Goal: Information Seeking & Learning: Learn about a topic

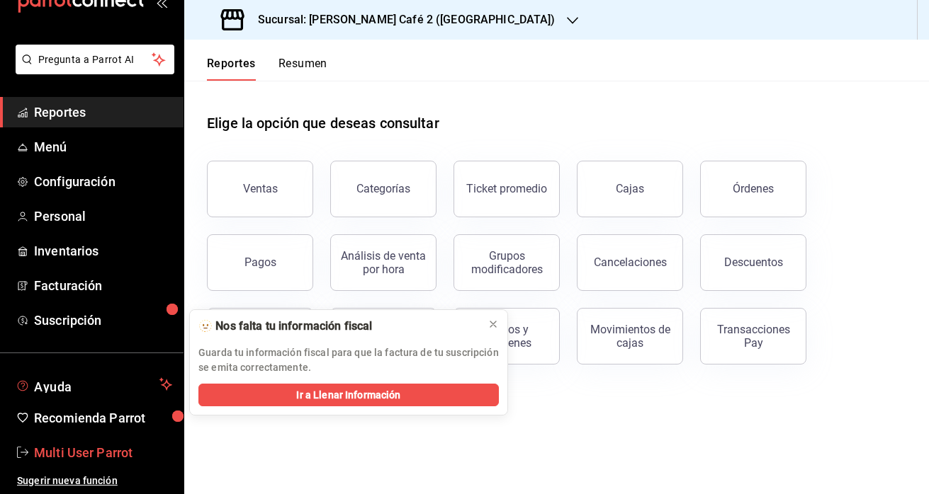
scroll to position [40, 0]
click at [94, 460] on span "Multi User Parrot" at bounding box center [103, 452] width 138 height 19
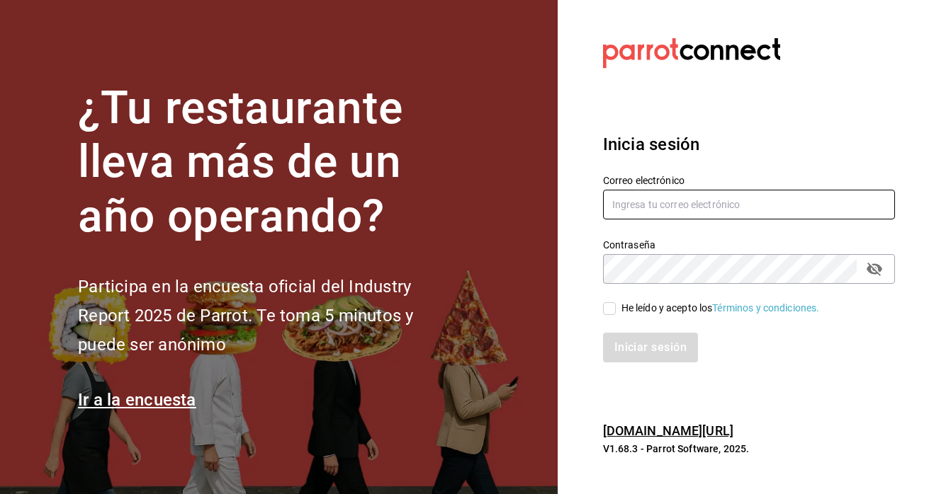
type input "mutliser@chilaquilazzos.com"
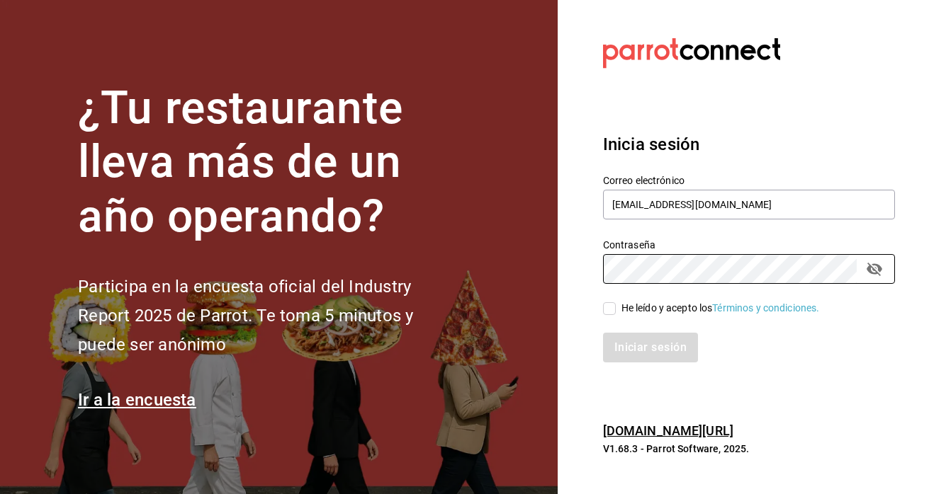
click at [608, 312] on input "He leído y acepto los Términos y condiciones." at bounding box center [609, 308] width 13 height 13
checkbox input "true"
click at [625, 344] on button "Iniciar sesión" at bounding box center [651, 348] width 96 height 30
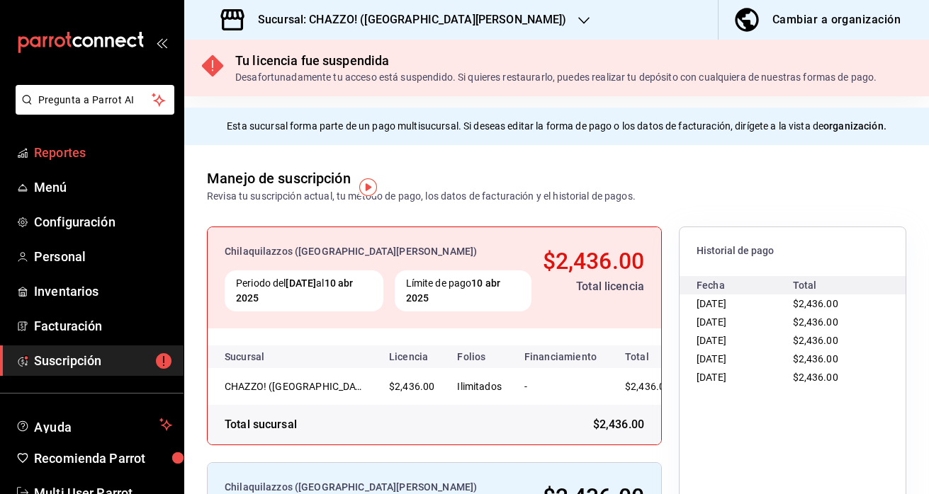
click at [68, 155] on span "Reportes" at bounding box center [103, 152] width 138 height 19
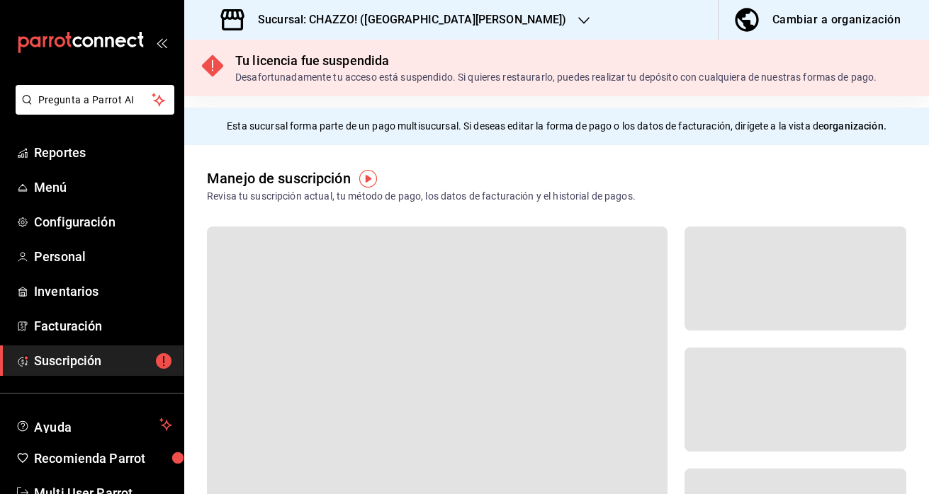
click at [68, 155] on span "Reportes" at bounding box center [103, 152] width 138 height 19
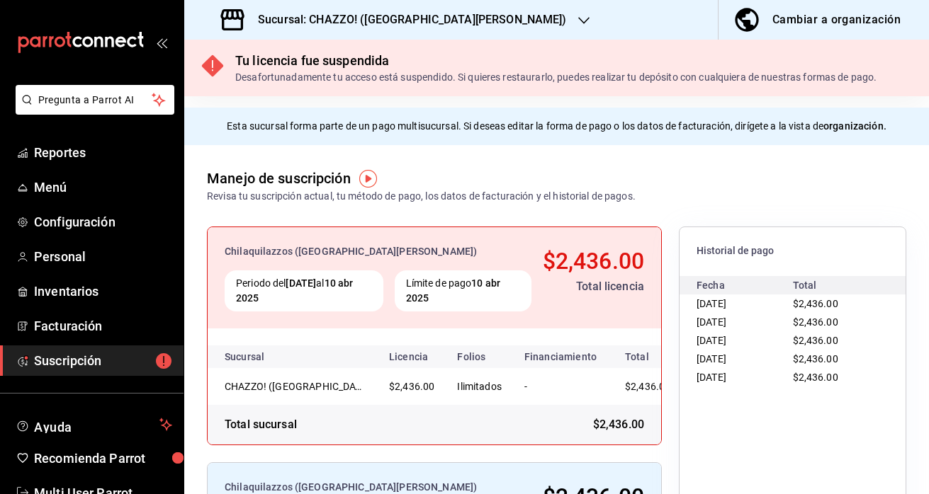
click at [390, 16] on h3 "Sucursal: CHAZZO! (SAN MARCOS)" at bounding box center [406, 19] width 320 height 17
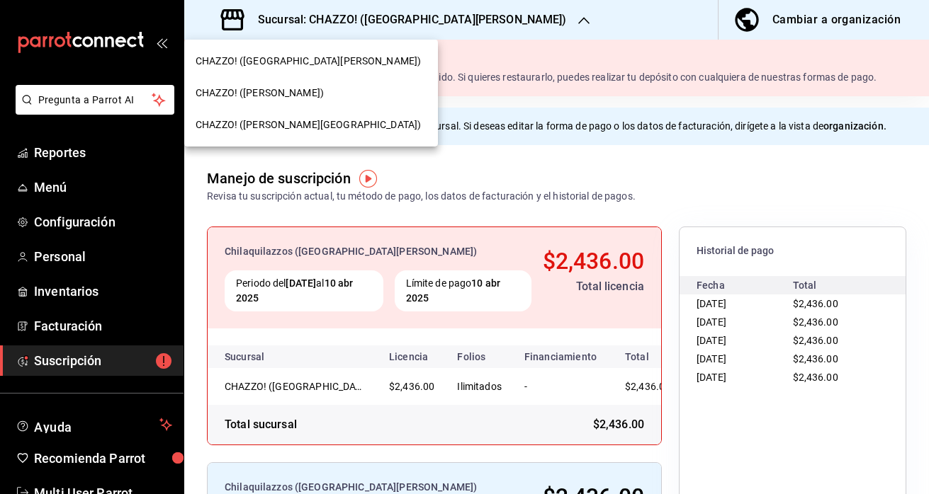
click at [310, 83] on div "CHAZZO! (VICENTE GUERRERO)" at bounding box center [311, 93] width 254 height 32
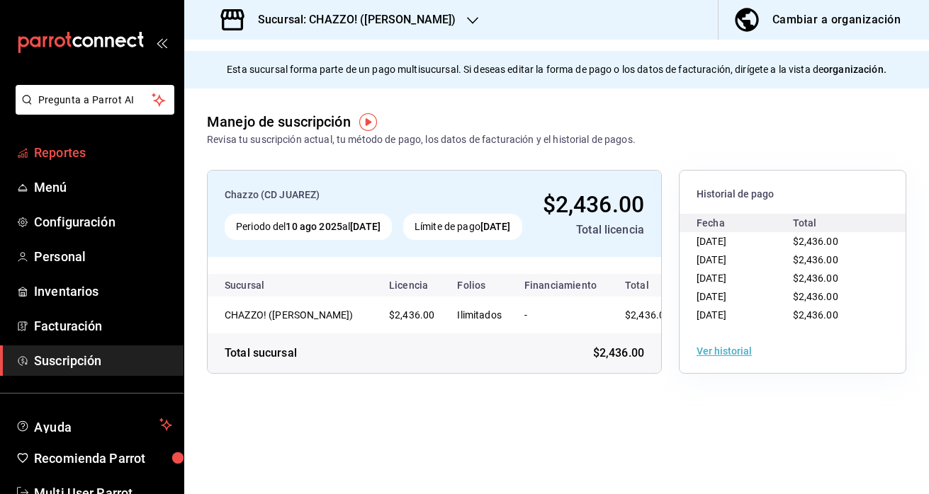
click at [75, 153] on span "Reportes" at bounding box center [103, 152] width 138 height 19
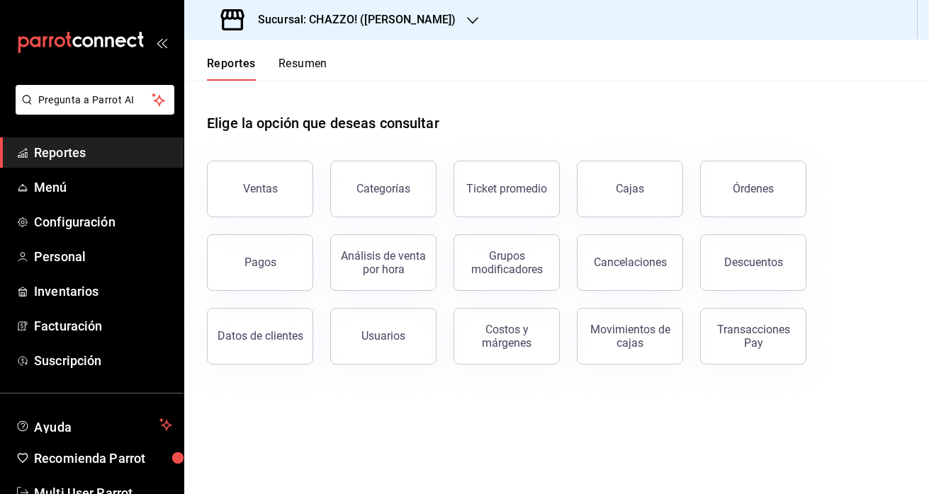
click at [407, 19] on h3 "Sucursal: CHAZZO! (VICENTE GUERRERO)" at bounding box center [350, 19] width 209 height 17
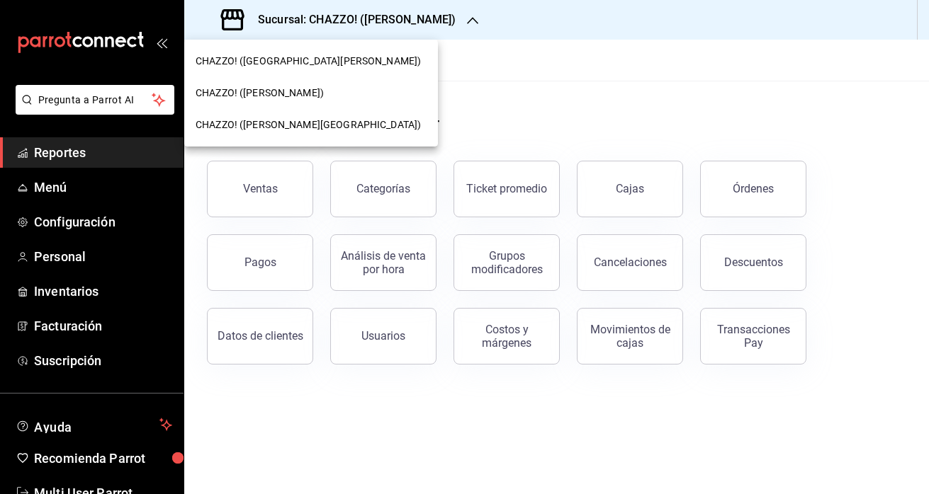
click at [274, 123] on span "CHAZZO! ([PERSON_NAME][GEOGRAPHIC_DATA])" at bounding box center [307, 125] width 225 height 15
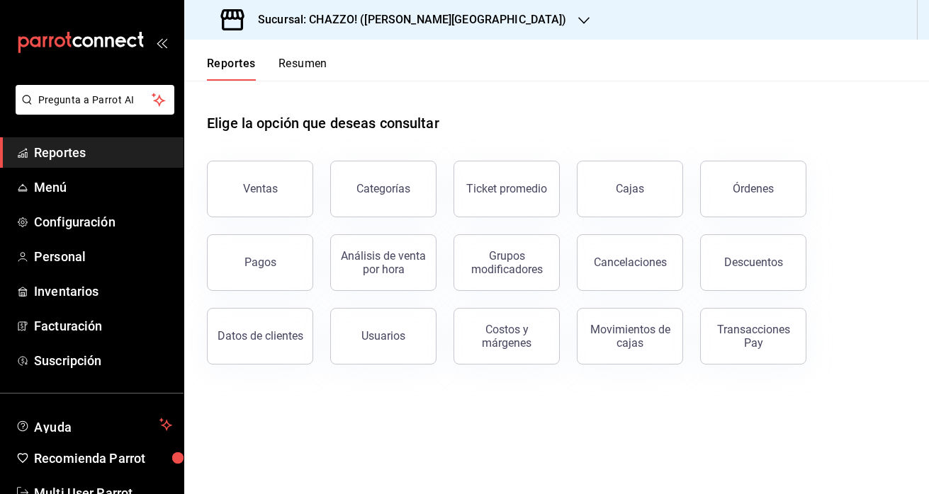
click at [307, 65] on button "Resumen" at bounding box center [302, 69] width 49 height 24
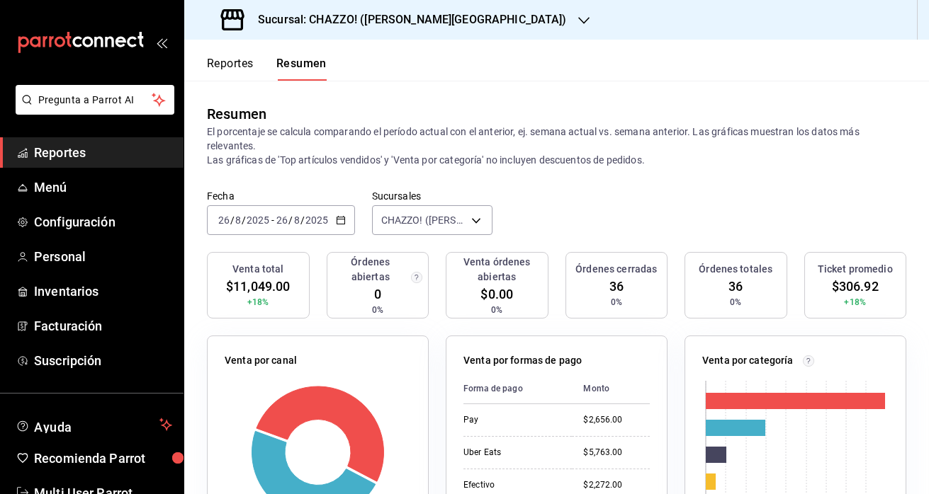
click at [209, 61] on button "Reportes" at bounding box center [230, 69] width 47 height 24
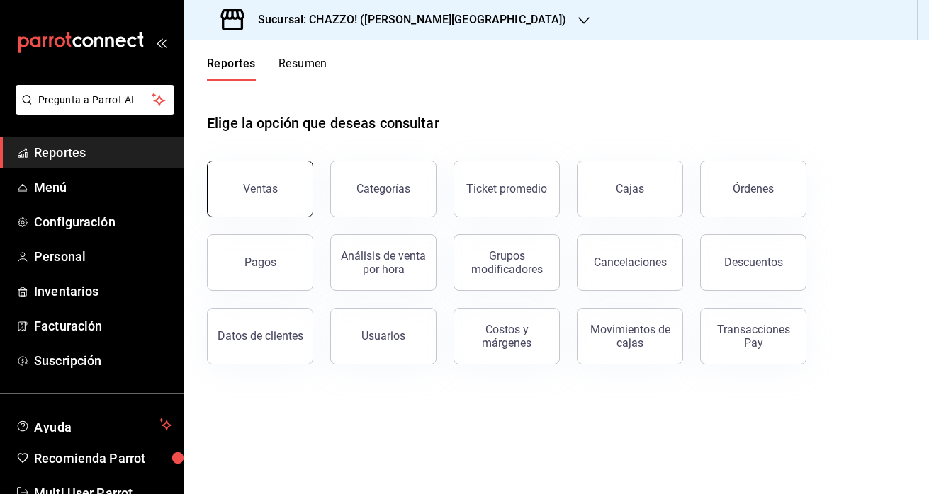
click at [266, 191] on div "Ventas" at bounding box center [260, 188] width 35 height 13
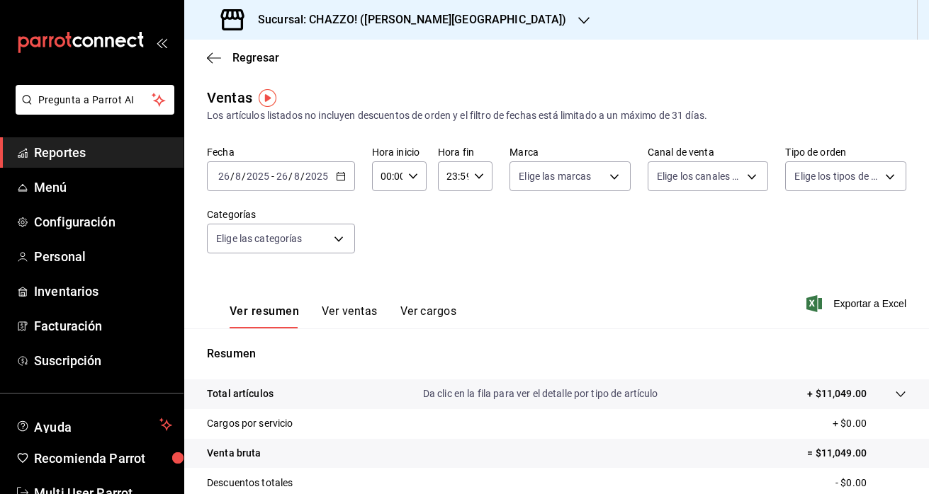
click at [297, 181] on input "8" at bounding box center [296, 176] width 7 height 11
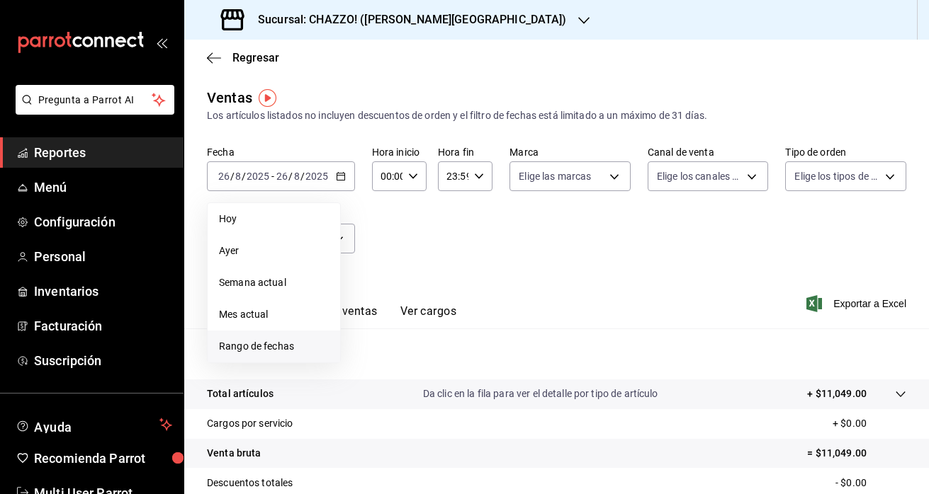
click at [262, 339] on li "Rango de fechas" at bounding box center [274, 347] width 132 height 32
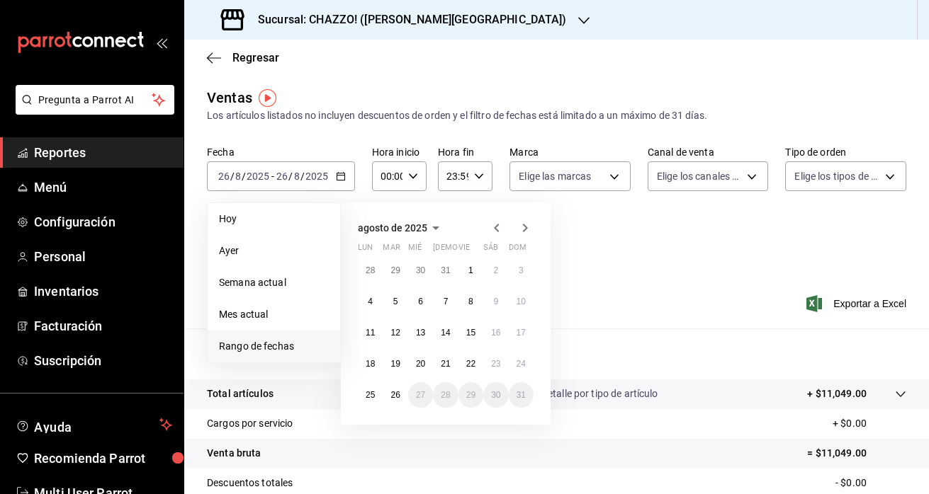
click at [492, 222] on icon "button" at bounding box center [496, 228] width 17 height 17
click at [466, 362] on abbr "25" at bounding box center [470, 364] width 9 height 10
click at [526, 227] on icon "button" at bounding box center [525, 228] width 5 height 8
click at [521, 365] on abbr "24" at bounding box center [520, 364] width 9 height 10
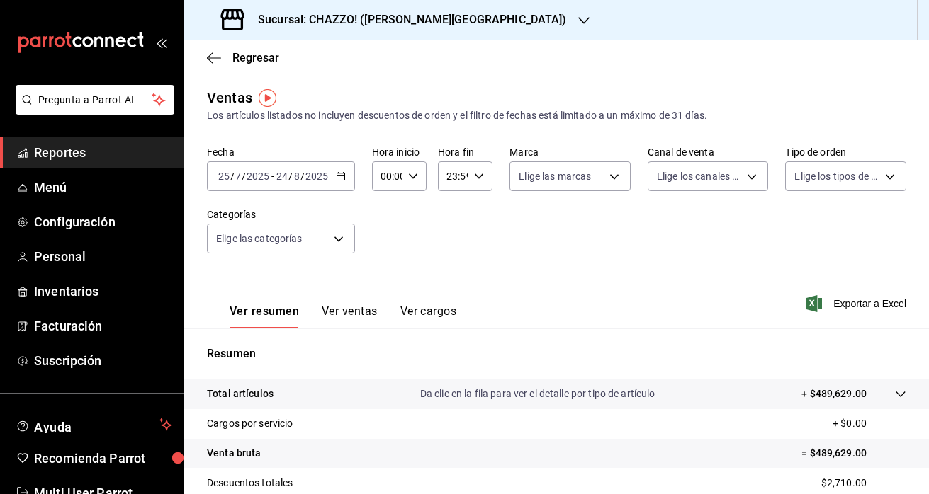
click at [353, 314] on button "Ver ventas" at bounding box center [350, 317] width 56 height 24
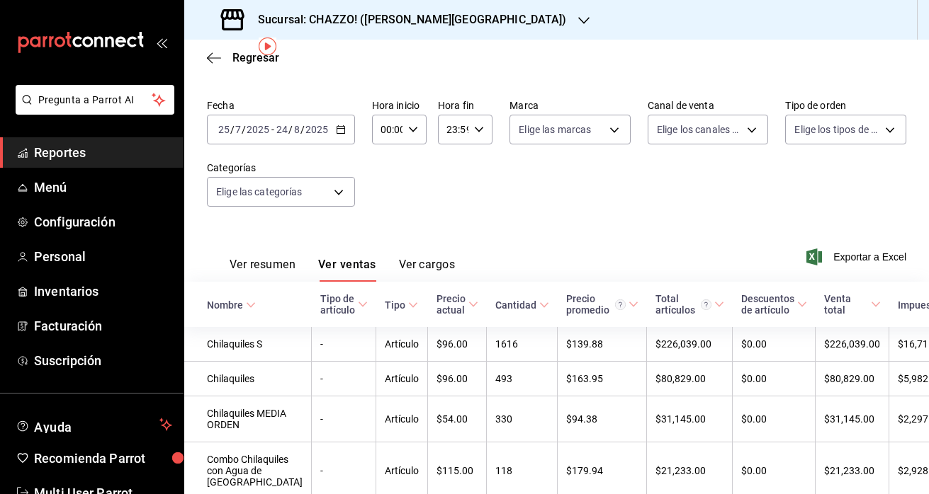
scroll to position [62, 0]
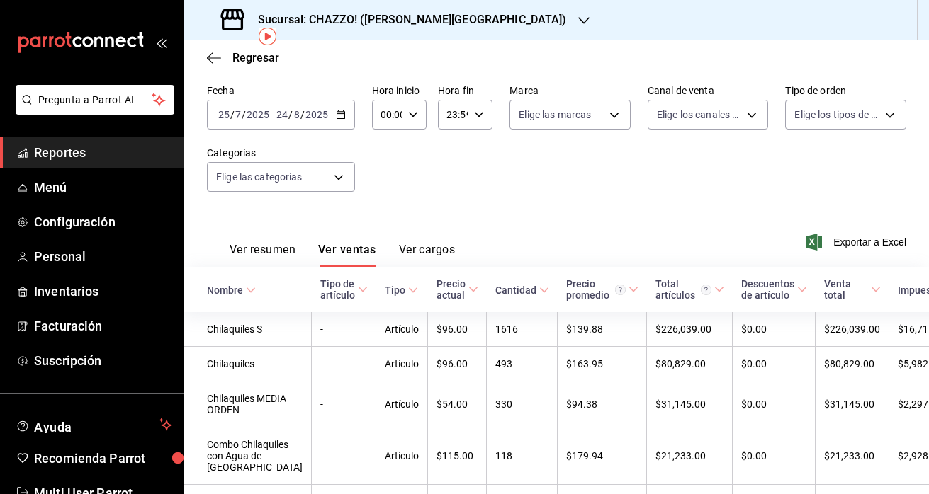
click at [433, 251] on button "Ver cargos" at bounding box center [427, 255] width 57 height 24
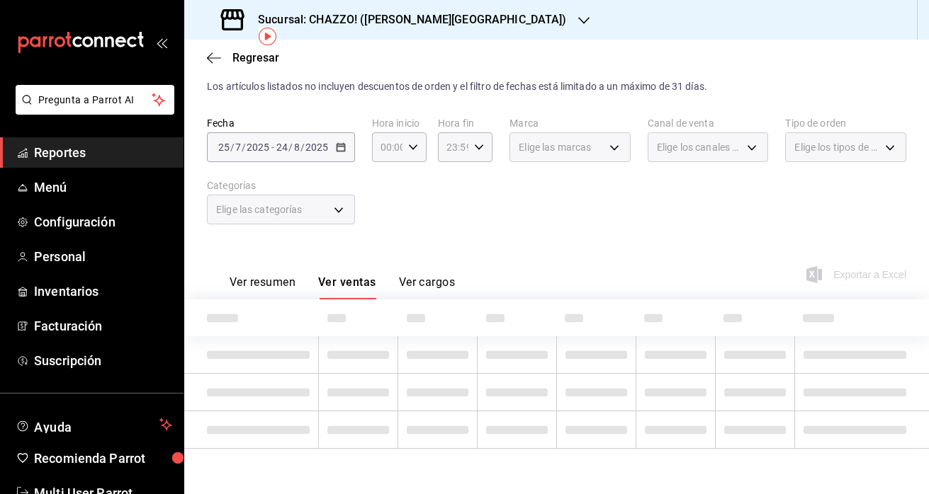
scroll to position [29, 0]
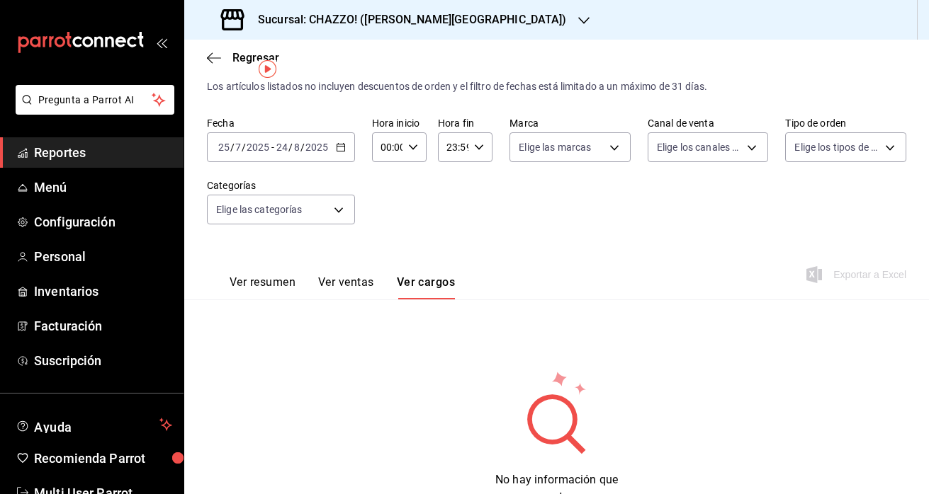
click at [358, 285] on button "Ver ventas" at bounding box center [346, 288] width 56 height 24
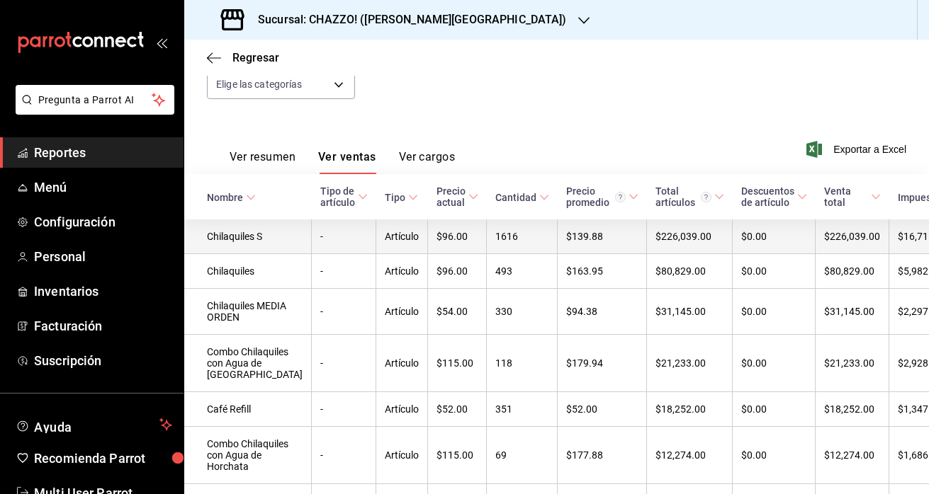
scroll to position [161, 0]
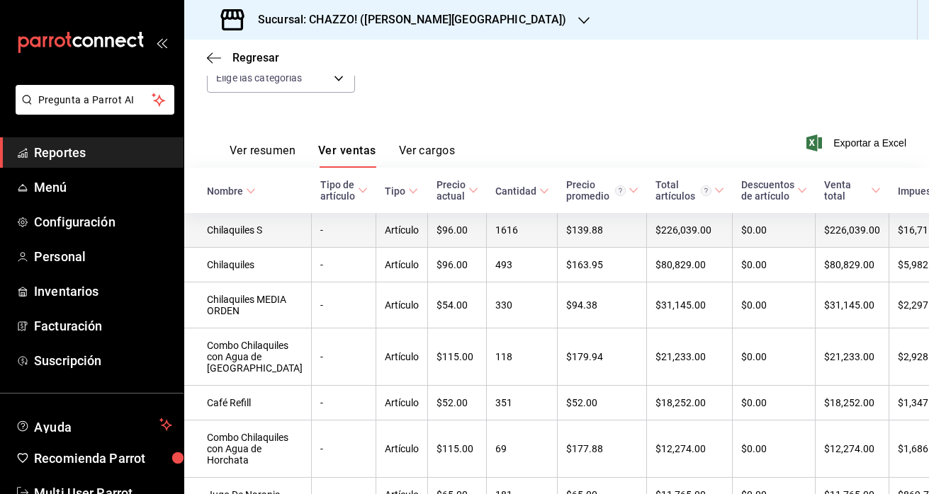
click at [242, 233] on td "Chilaquiles S" at bounding box center [247, 230] width 127 height 35
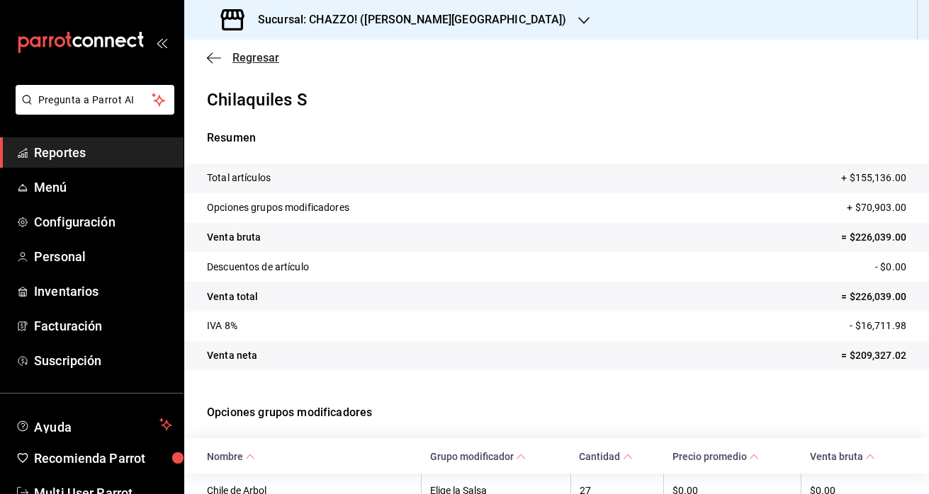
click at [208, 55] on icon "button" at bounding box center [214, 58] width 14 height 13
click at [215, 60] on icon "button" at bounding box center [214, 58] width 14 height 13
click at [210, 57] on icon "button" at bounding box center [214, 58] width 14 height 13
click at [212, 61] on icon "button" at bounding box center [214, 58] width 14 height 13
click at [206, 57] on div "Regresar" at bounding box center [556, 58] width 744 height 36
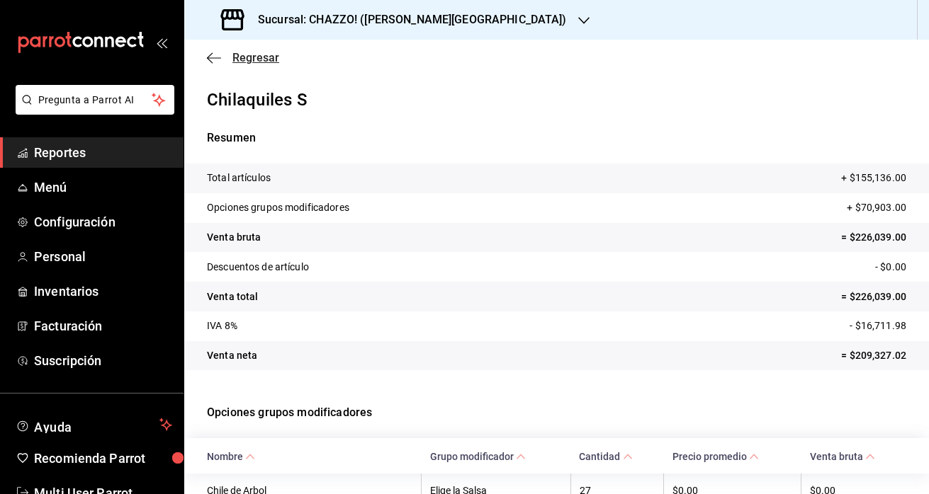
click at [254, 57] on span "Regresar" at bounding box center [255, 57] width 47 height 13
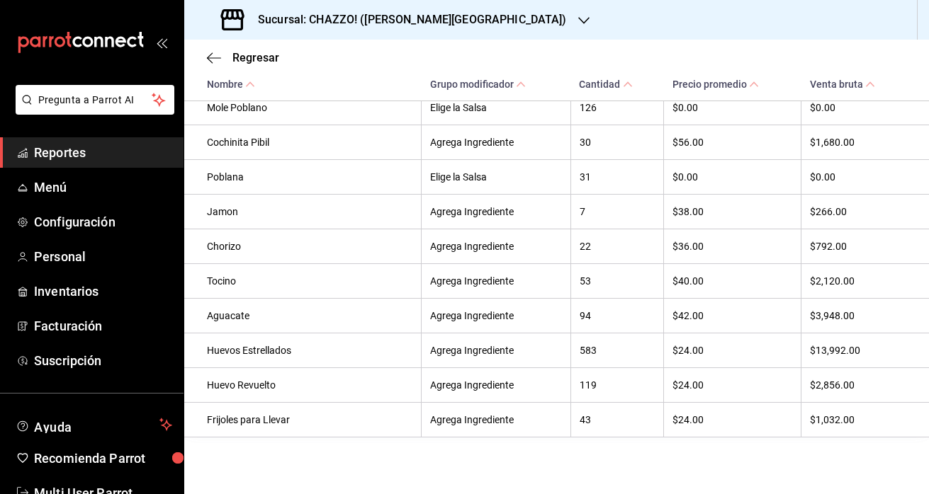
scroll to position [791, 0]
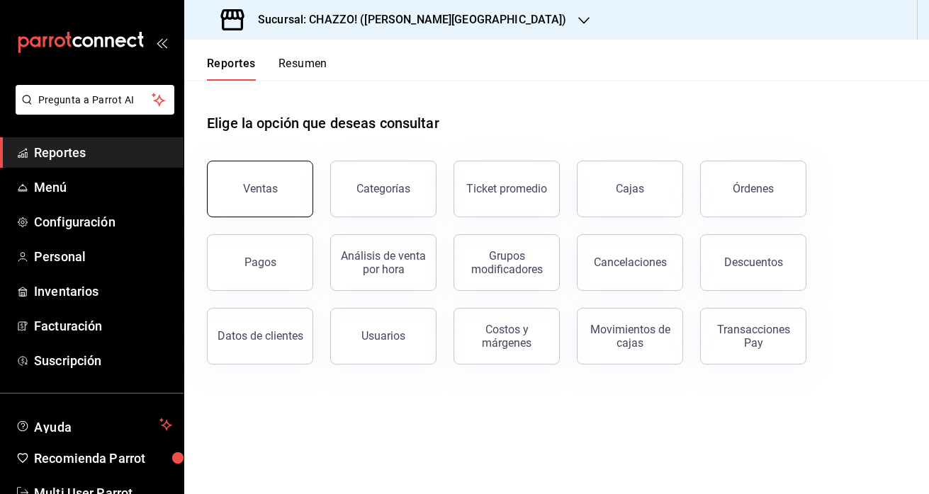
click at [267, 198] on button "Ventas" at bounding box center [260, 189] width 106 height 57
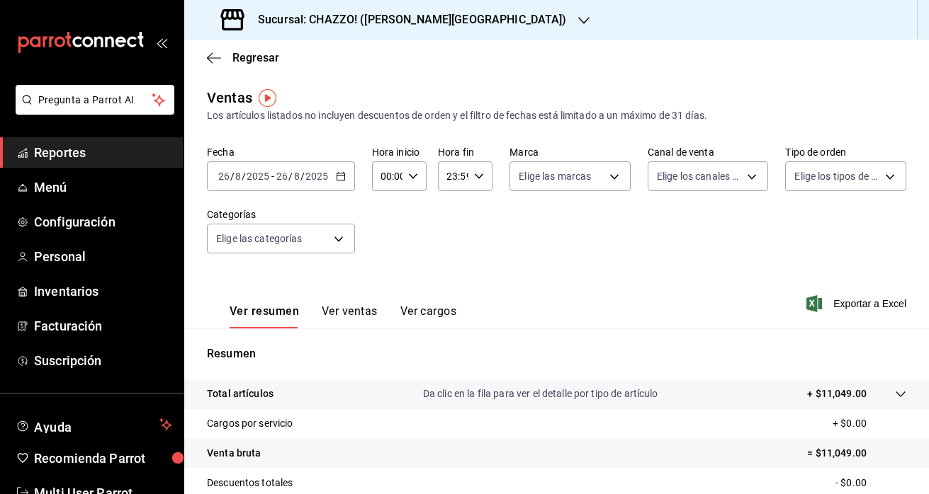
click at [353, 311] on button "Ver ventas" at bounding box center [350, 317] width 56 height 24
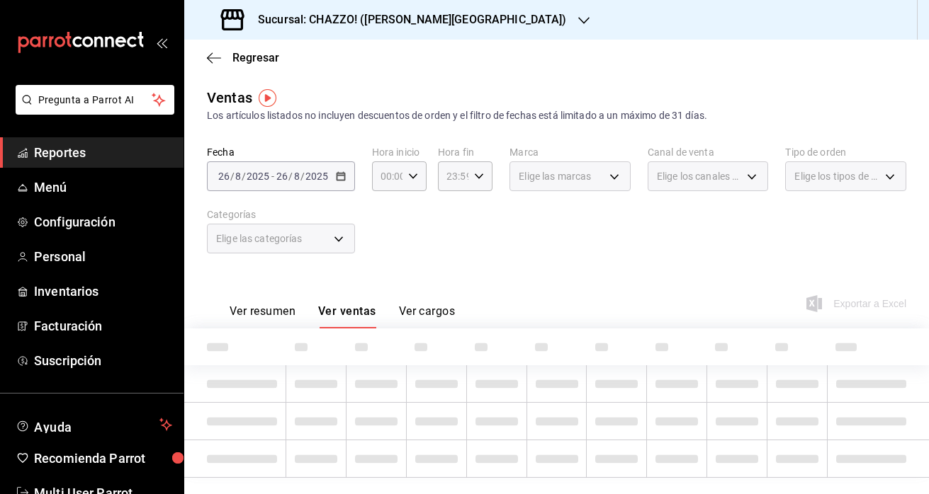
scroll to position [38, 0]
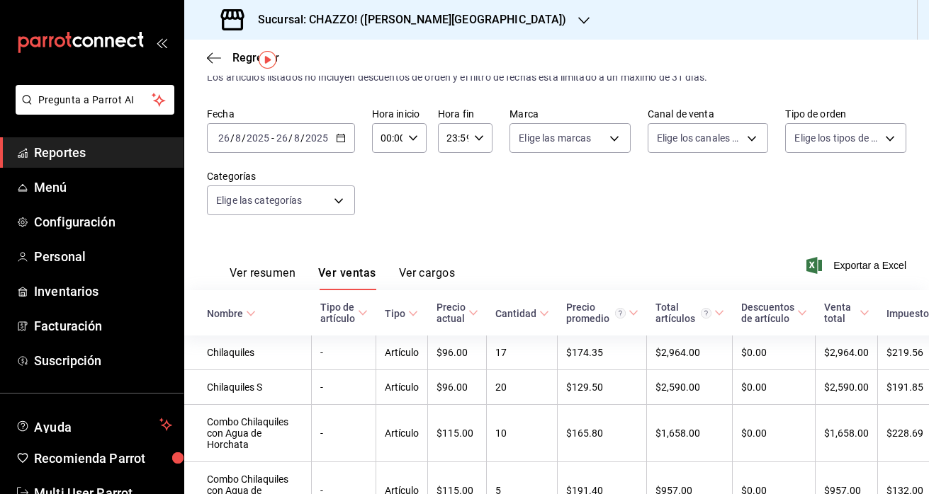
click at [307, 142] on input "2025" at bounding box center [317, 137] width 24 height 11
click at [479, 230] on div "Fecha 2025-08-26 26 / 8 / 2025 - 2025-08-26 26 / 8 / 2025 Hora inicio 00:00 Hor…" at bounding box center [556, 170] width 699 height 125
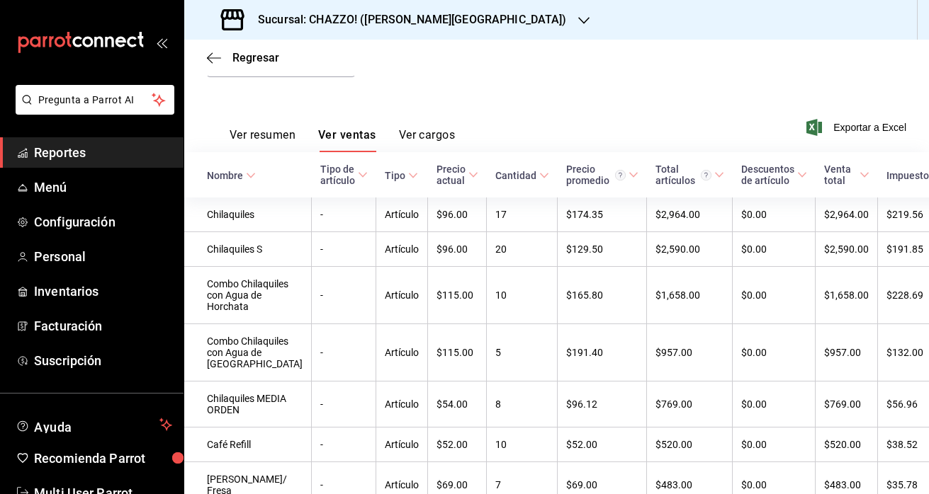
scroll to position [180, 0]
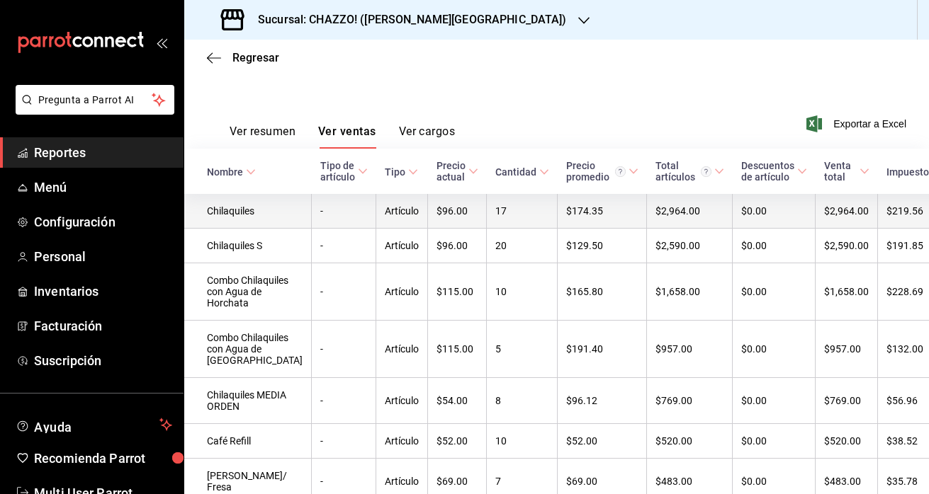
click at [228, 212] on td "Chilaquiles" at bounding box center [247, 211] width 127 height 35
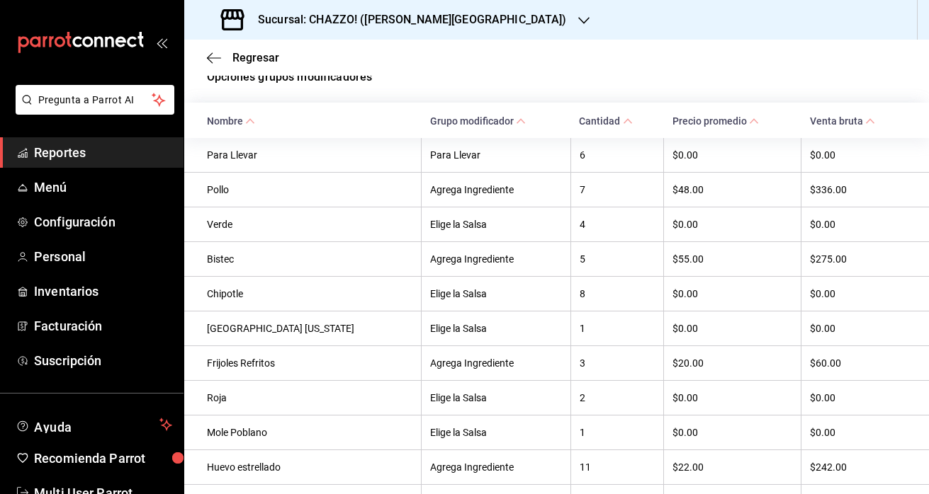
scroll to position [333, 0]
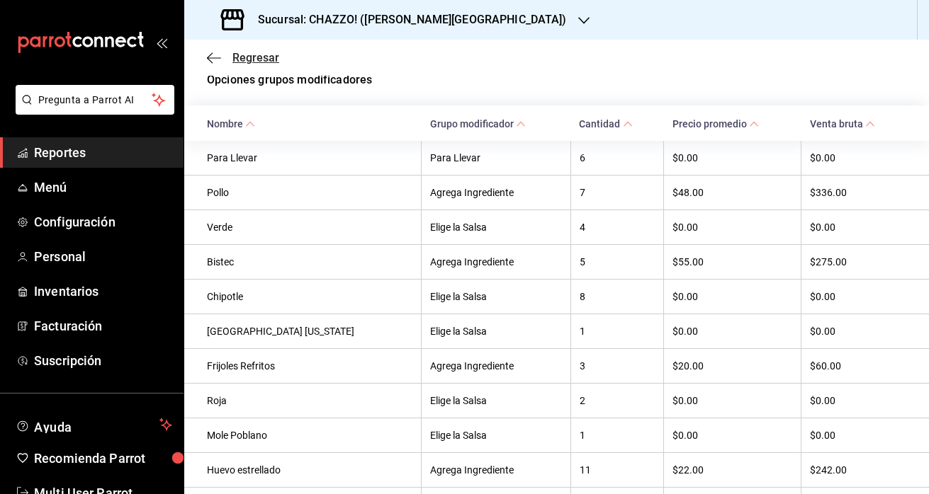
click at [213, 59] on icon "button" at bounding box center [214, 58] width 14 height 13
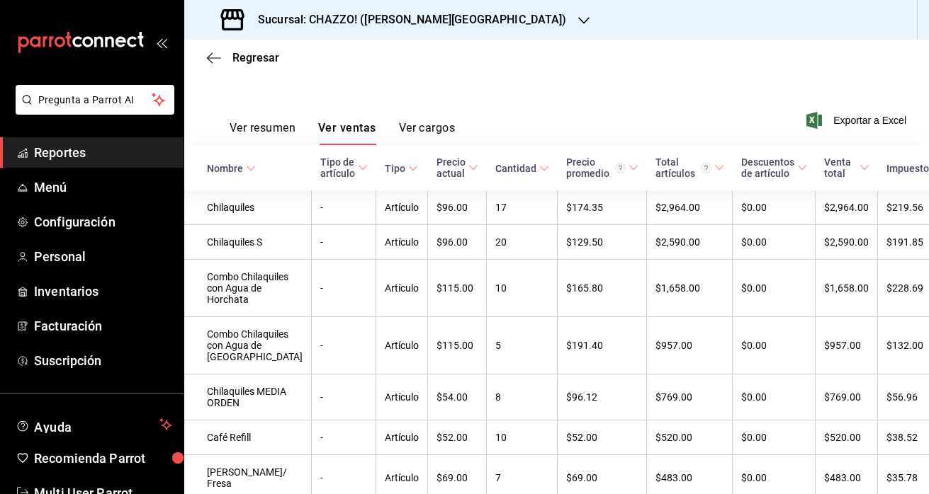
scroll to position [186, 0]
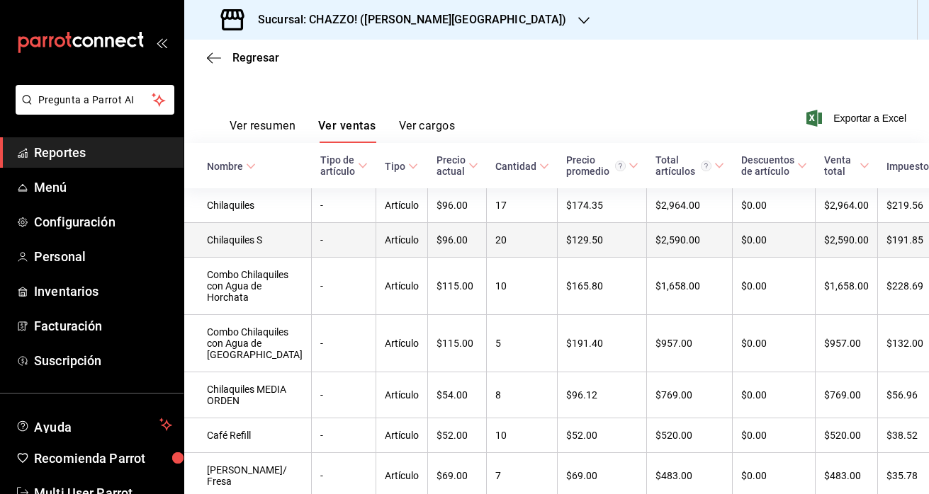
click at [227, 239] on td "Chilaquiles S" at bounding box center [247, 240] width 127 height 35
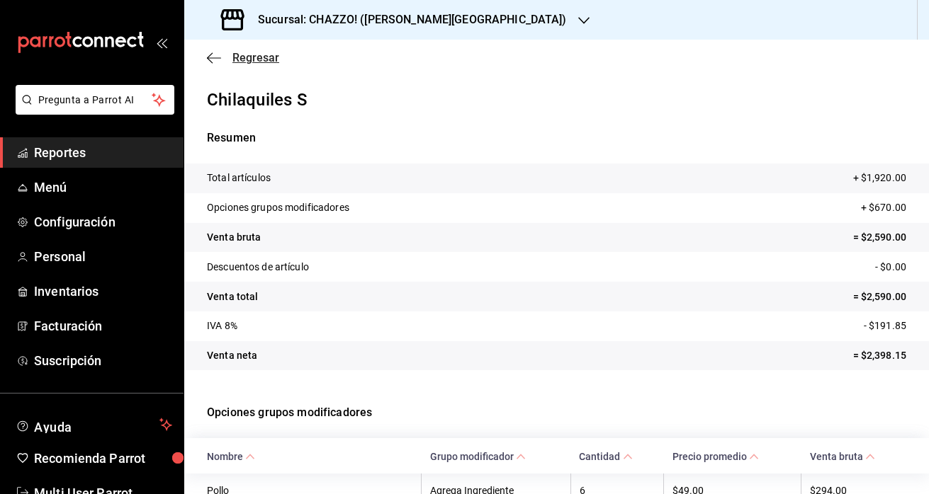
click at [209, 59] on icon "button" at bounding box center [214, 58] width 14 height 13
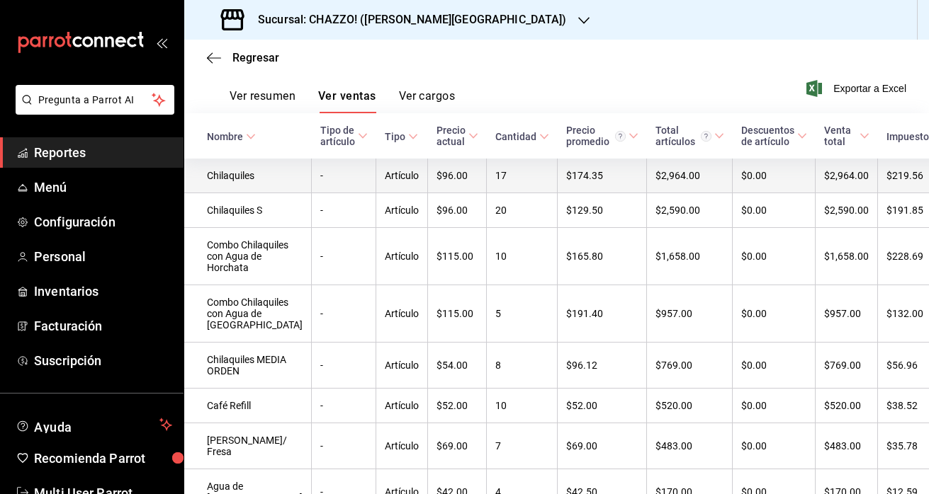
scroll to position [267, 0]
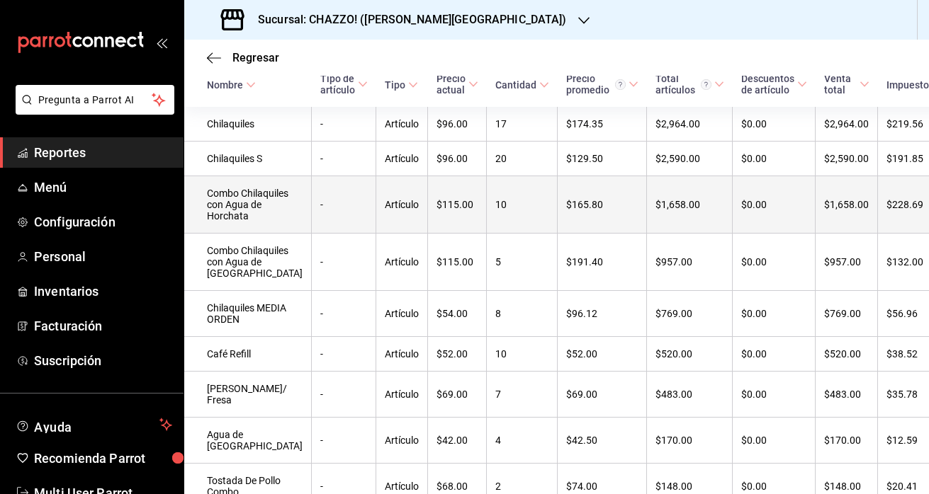
click at [234, 217] on td "Combo Chilaquiles con Agua de Horchata" at bounding box center [247, 204] width 127 height 57
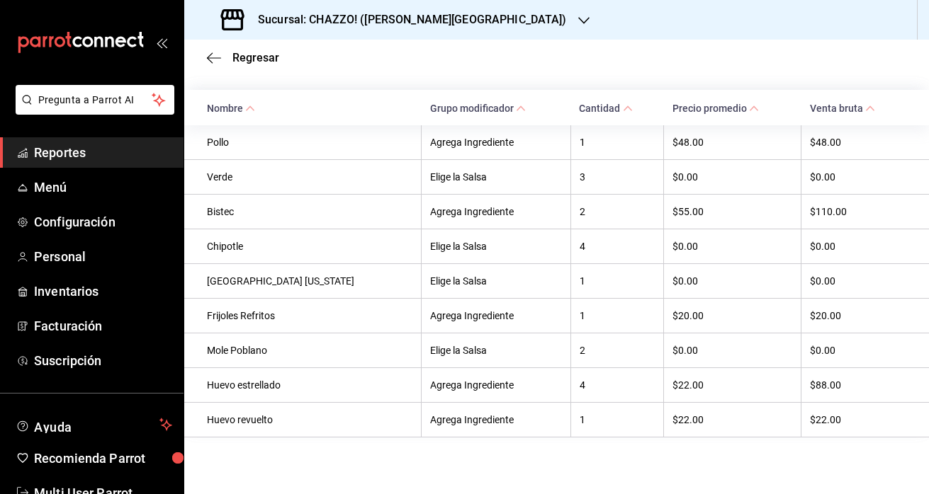
scroll to position [348, 0]
click at [213, 55] on icon "button" at bounding box center [214, 58] width 14 height 13
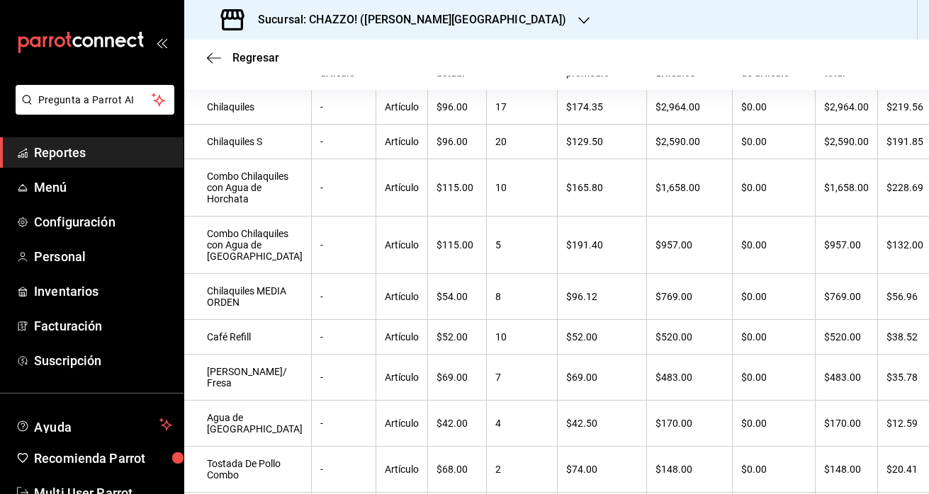
scroll to position [305, 0]
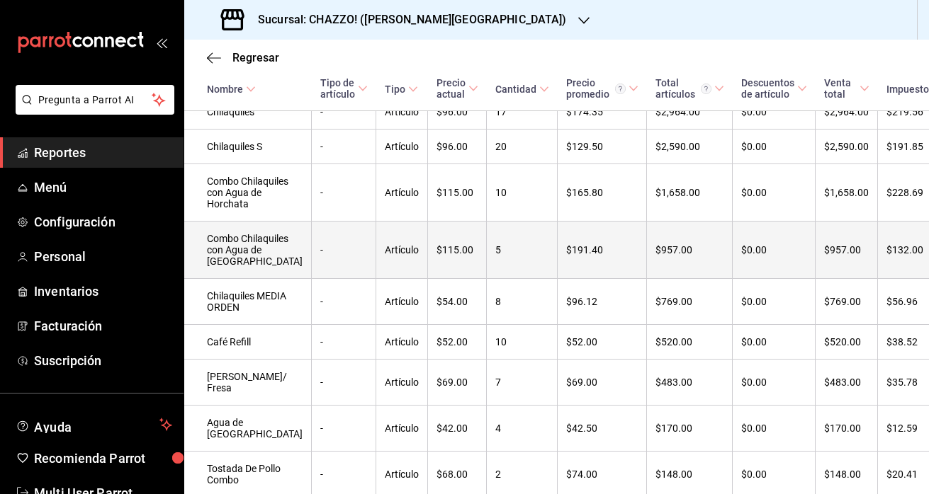
click at [226, 279] on td "Combo Chilaquiles con Agua de [GEOGRAPHIC_DATA]" at bounding box center [247, 250] width 127 height 57
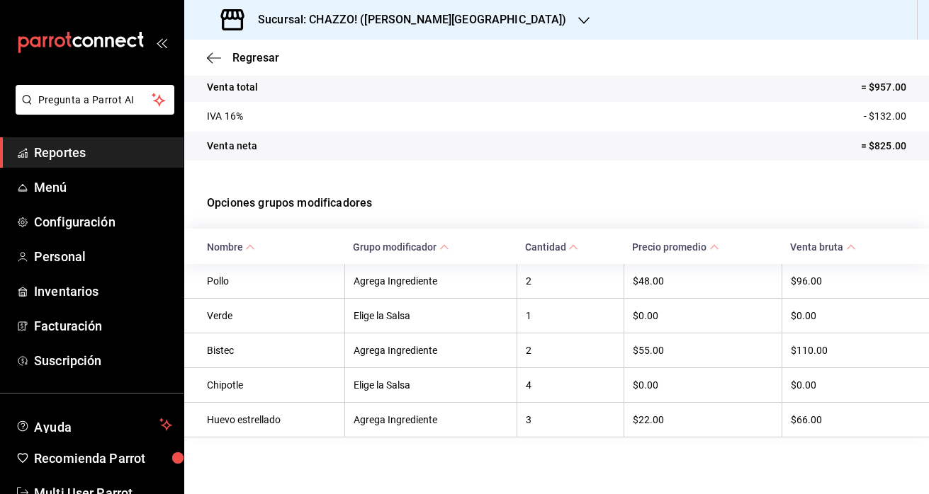
scroll to position [210, 0]
click at [211, 58] on icon "button" at bounding box center [214, 57] width 14 height 1
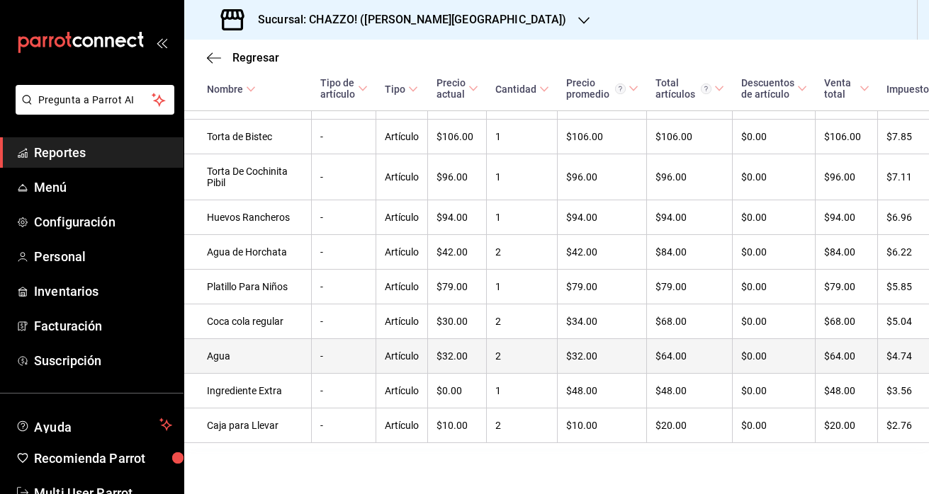
scroll to position [900, 0]
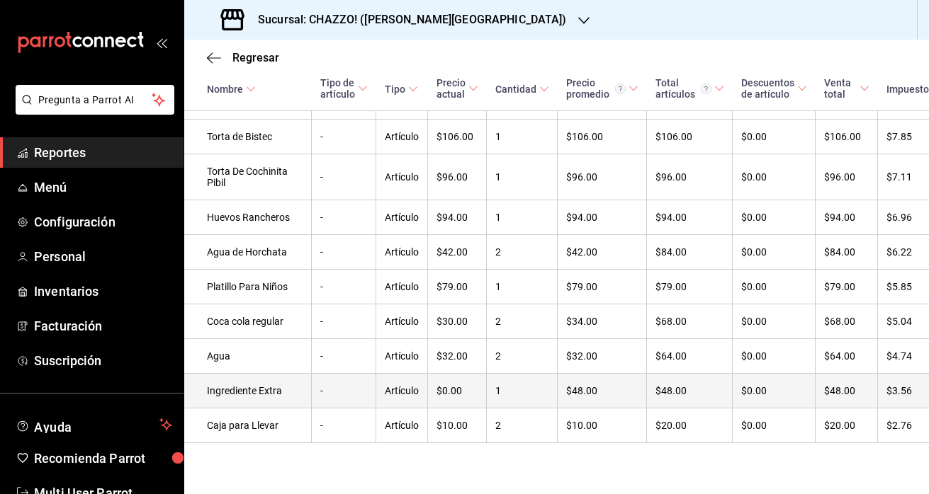
click at [235, 374] on td "Ingrediente Extra" at bounding box center [247, 391] width 127 height 35
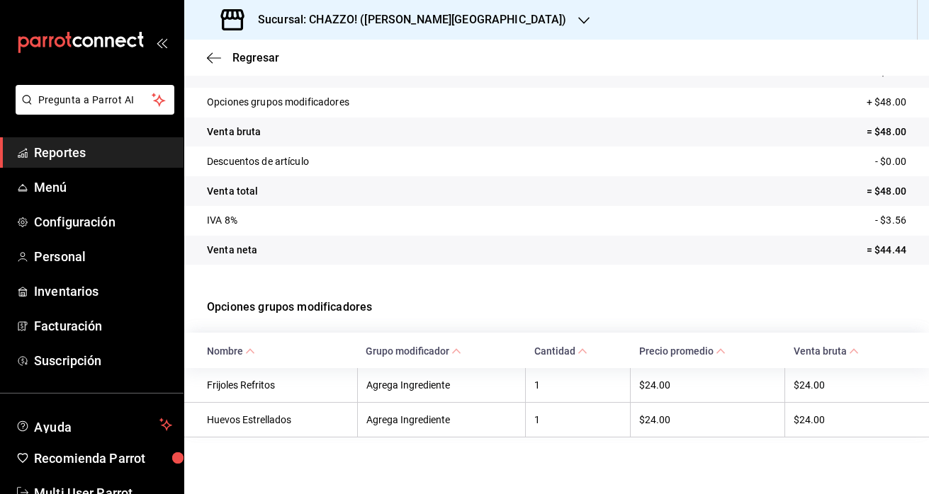
scroll to position [106, 0]
click at [216, 59] on icon "button" at bounding box center [214, 58] width 14 height 13
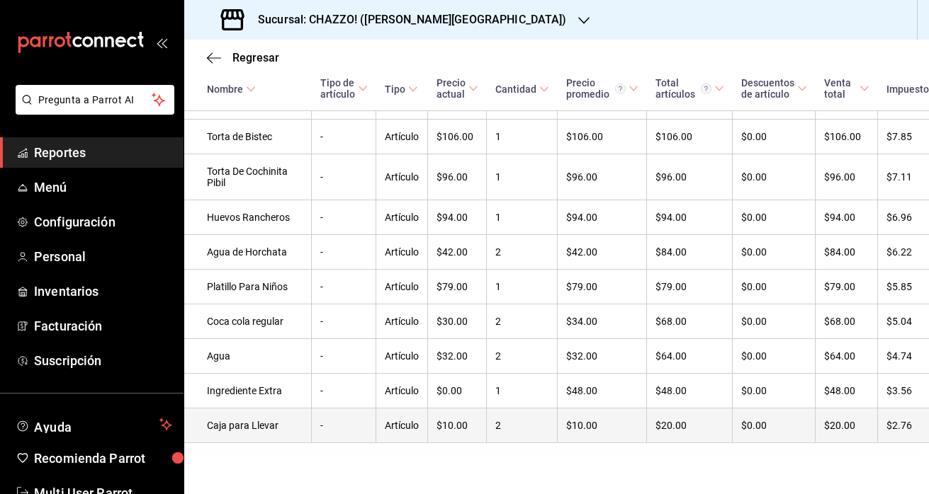
scroll to position [900, 0]
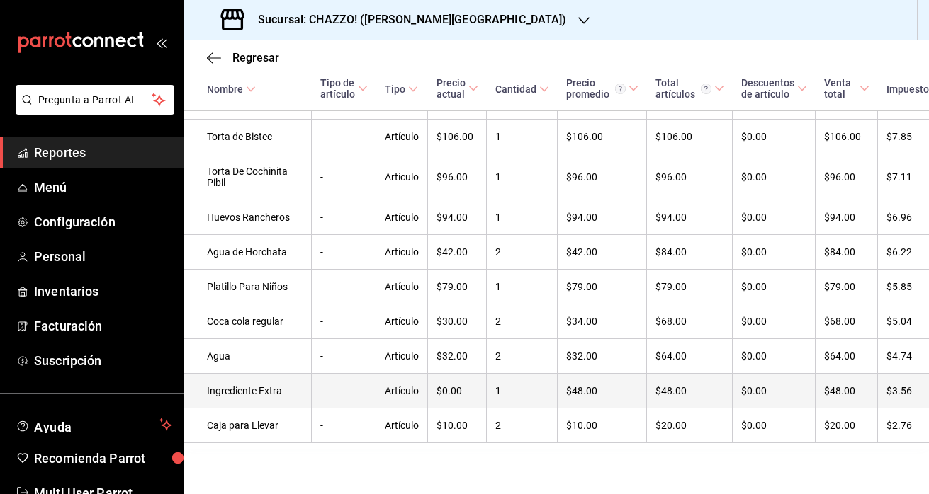
click at [219, 374] on td "Ingrediente Extra" at bounding box center [247, 391] width 127 height 35
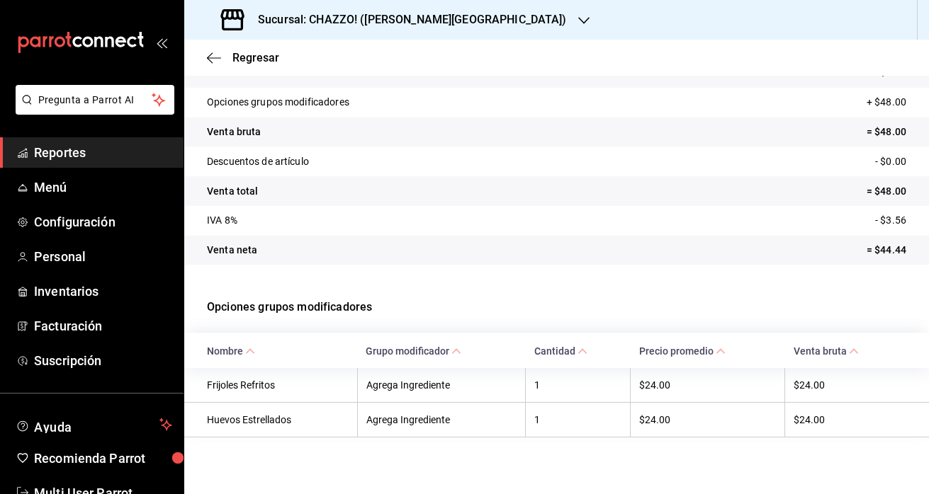
scroll to position [106, 0]
click at [213, 59] on icon "button" at bounding box center [214, 58] width 14 height 13
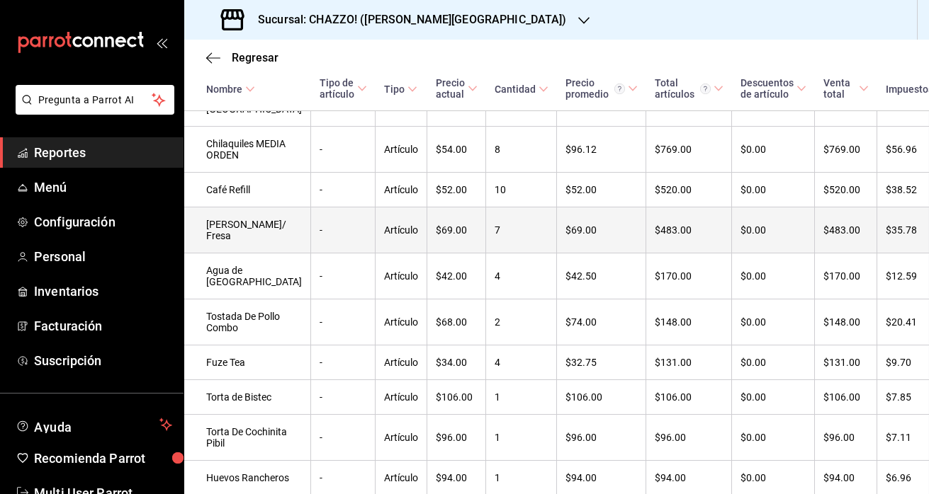
scroll to position [458, 1]
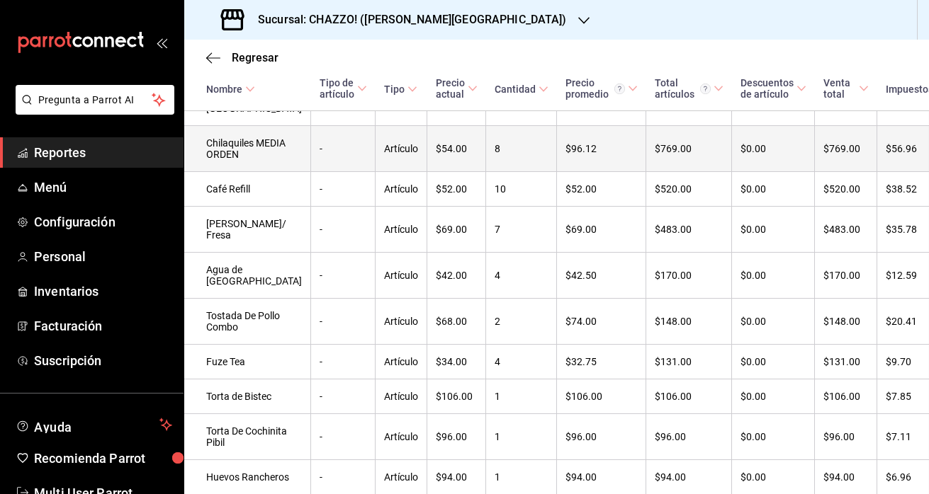
click at [222, 172] on td "Chilaquiles MEDIA ORDEN" at bounding box center [246, 149] width 127 height 46
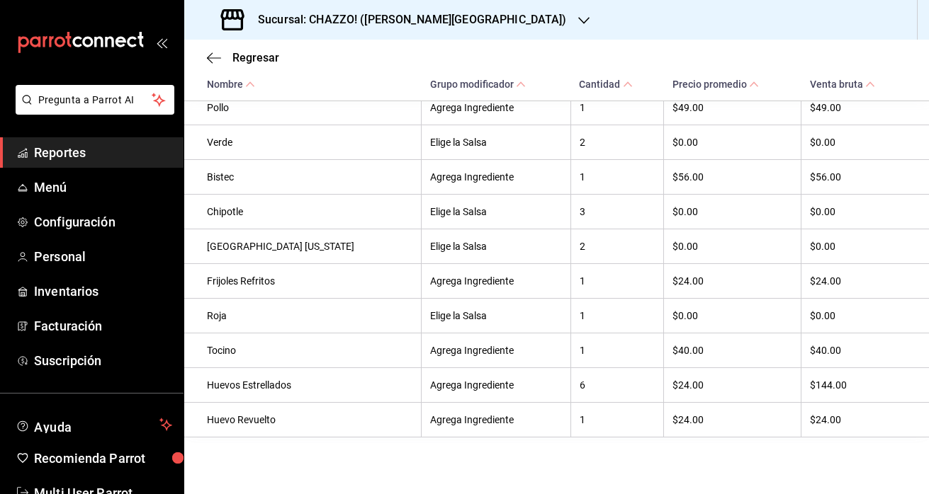
scroll to position [409, 0]
click at [211, 58] on icon "button" at bounding box center [214, 57] width 14 height 1
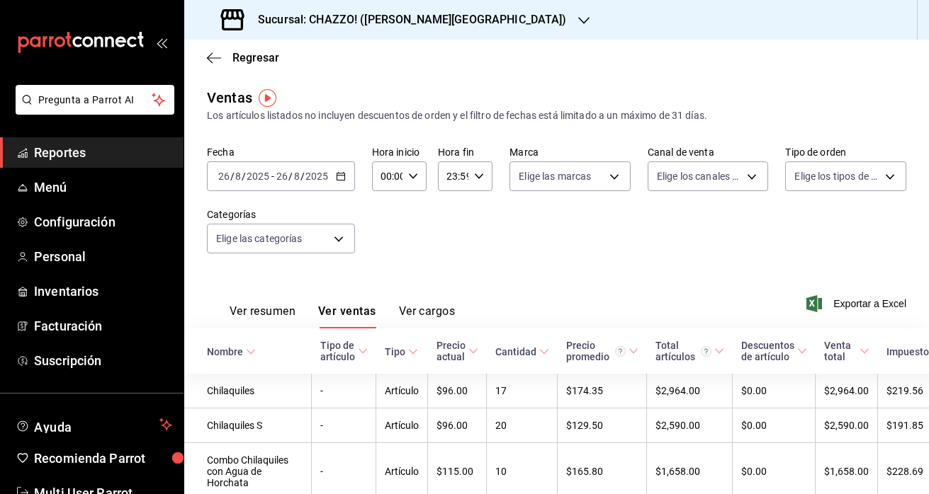
click at [283, 175] on input "26" at bounding box center [282, 176] width 13 height 11
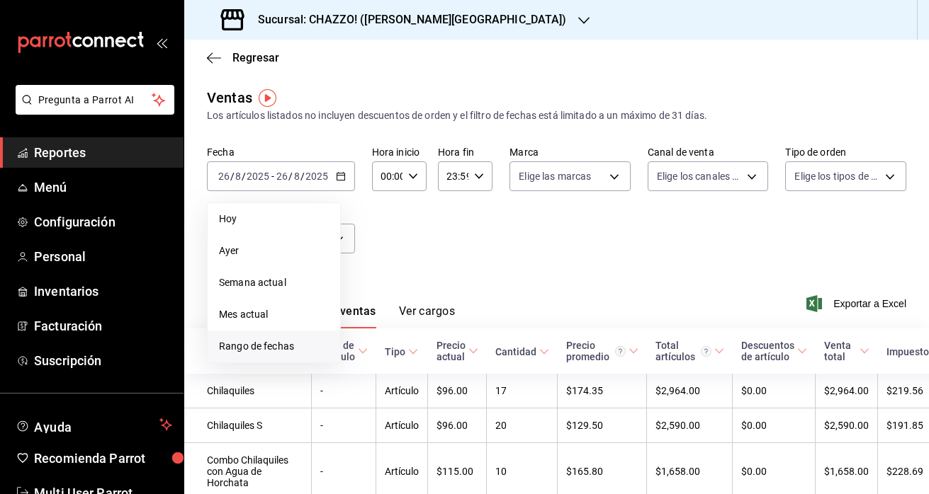
click at [273, 343] on span "Rango de fechas" at bounding box center [274, 346] width 110 height 15
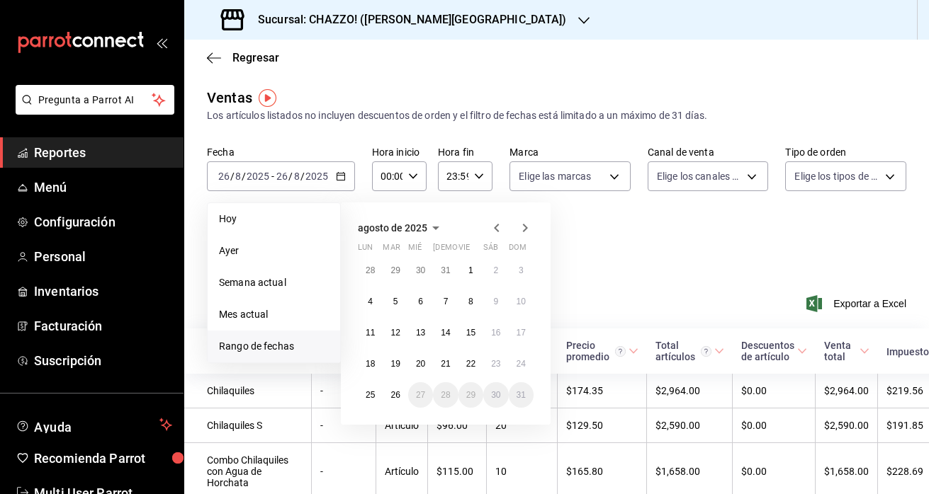
click at [498, 225] on icon "button" at bounding box center [496, 228] width 5 height 8
click at [472, 365] on abbr "25" at bounding box center [470, 364] width 9 height 10
click at [526, 233] on icon "button" at bounding box center [524, 228] width 17 height 17
click at [521, 365] on abbr "24" at bounding box center [520, 364] width 9 height 10
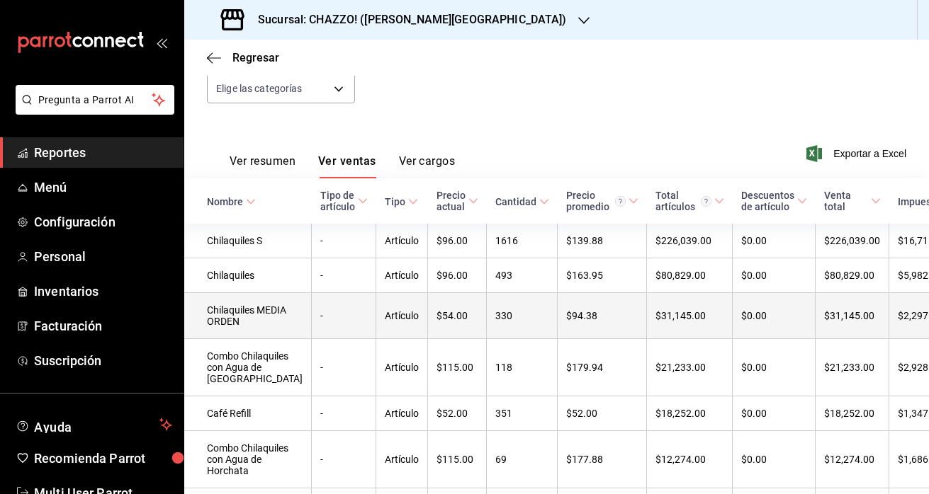
scroll to position [216, 0]
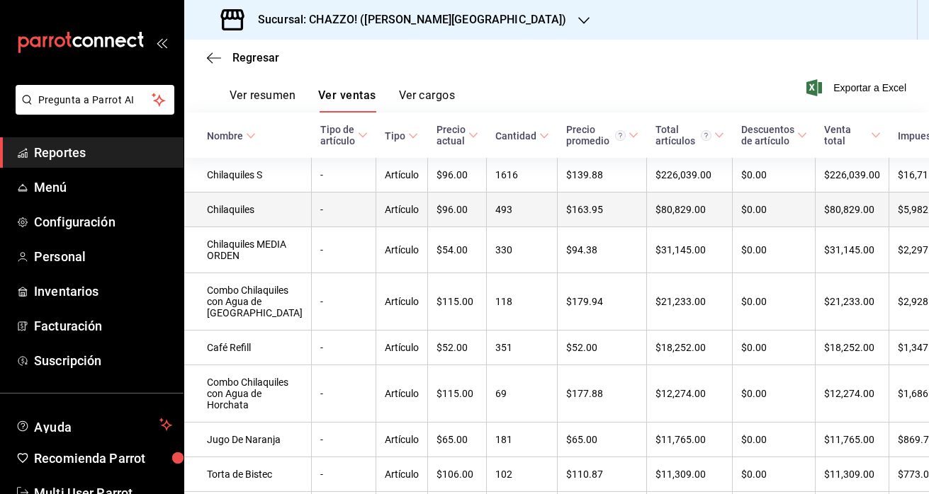
click at [242, 220] on td "Chilaquiles" at bounding box center [247, 210] width 127 height 35
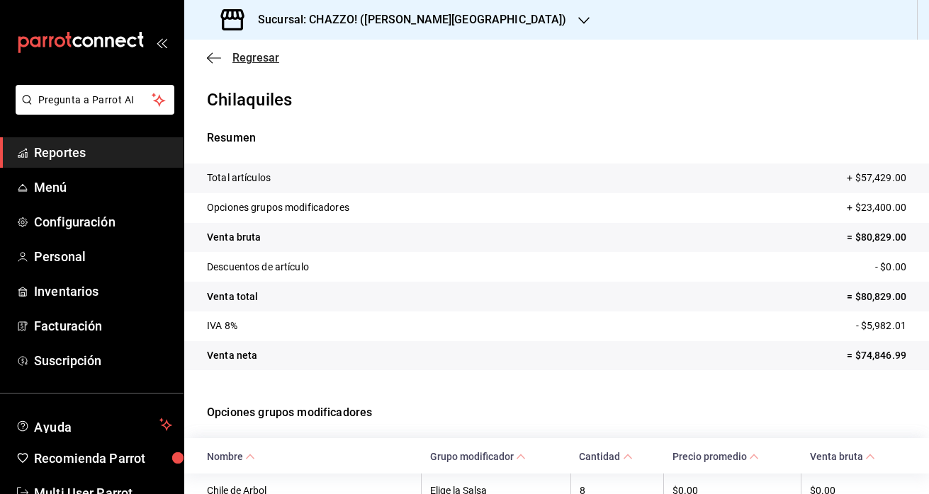
click at [212, 56] on icon "button" at bounding box center [214, 58] width 14 height 13
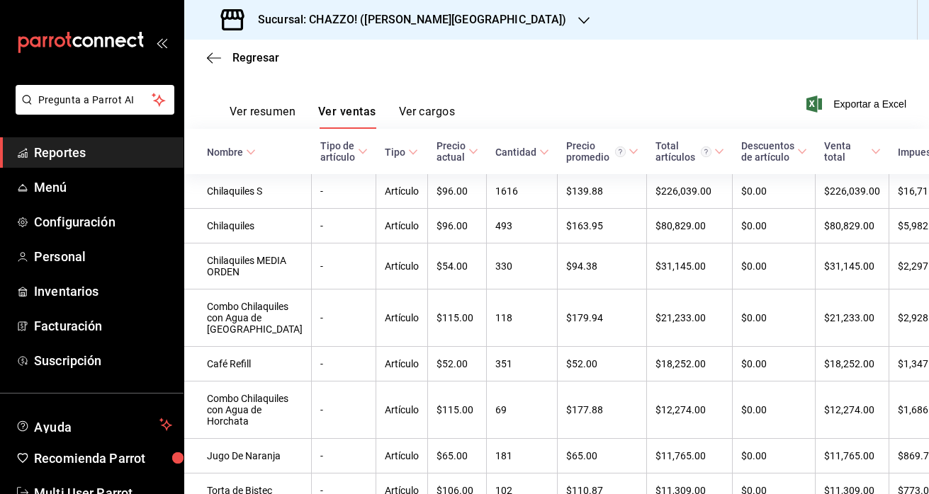
scroll to position [200, 0]
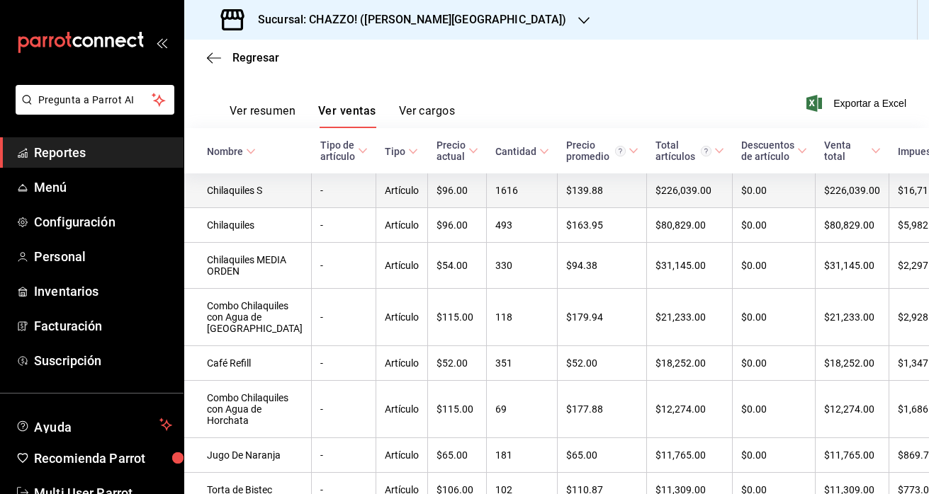
click at [229, 190] on td "Chilaquiles S" at bounding box center [247, 191] width 127 height 35
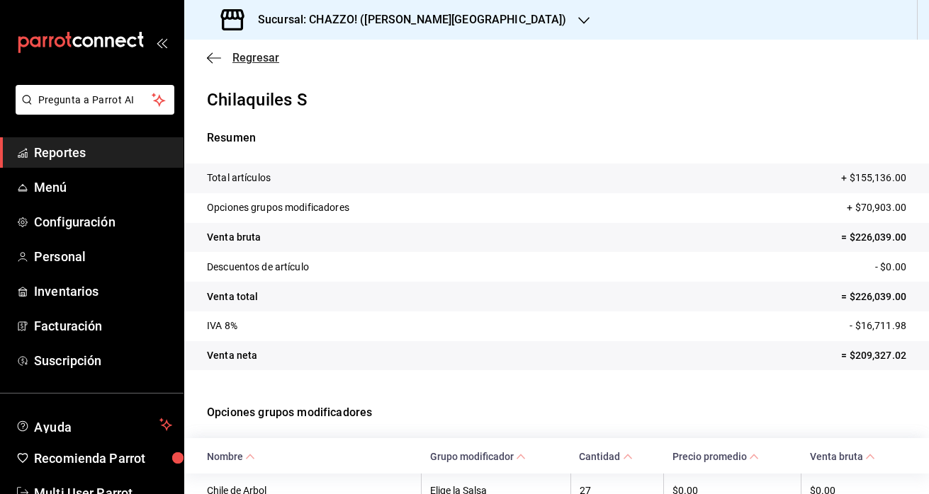
click at [212, 59] on icon "button" at bounding box center [214, 58] width 14 height 13
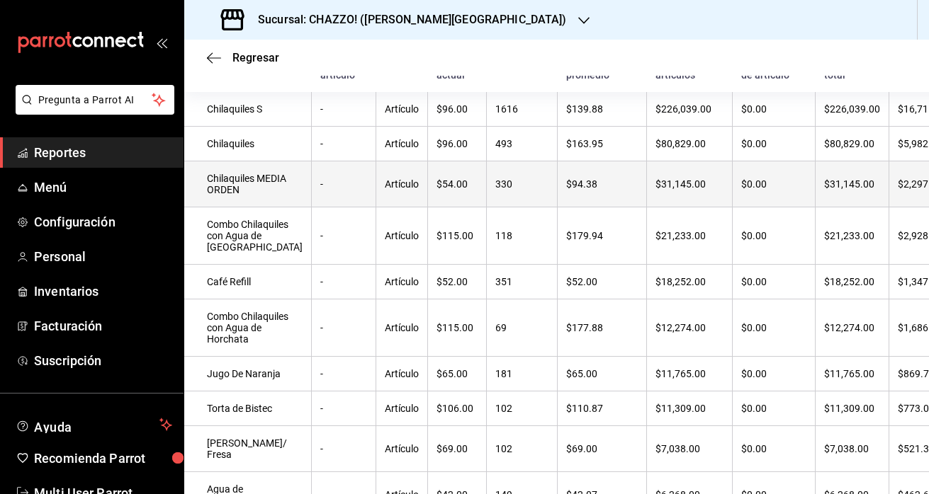
scroll to position [283, 0]
click at [223, 191] on td "Chilaquiles MEDIA ORDEN" at bounding box center [247, 184] width 127 height 46
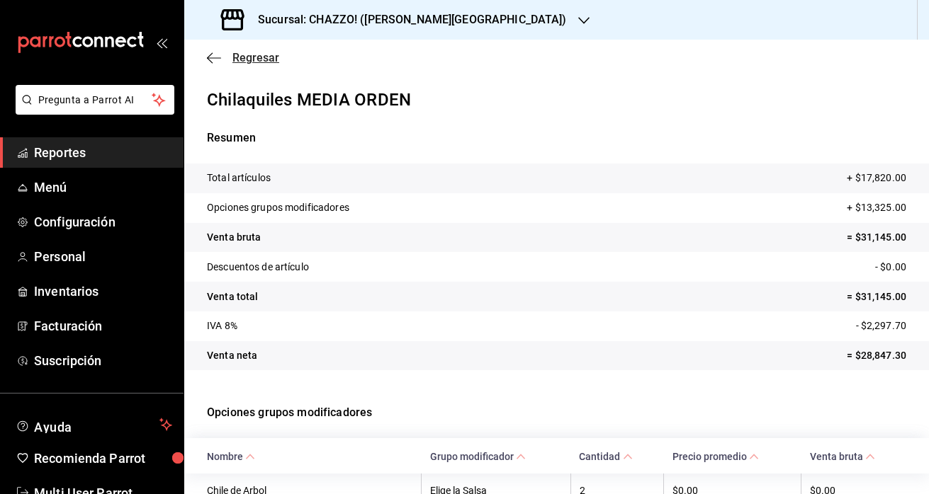
click at [211, 53] on icon "button" at bounding box center [214, 58] width 14 height 13
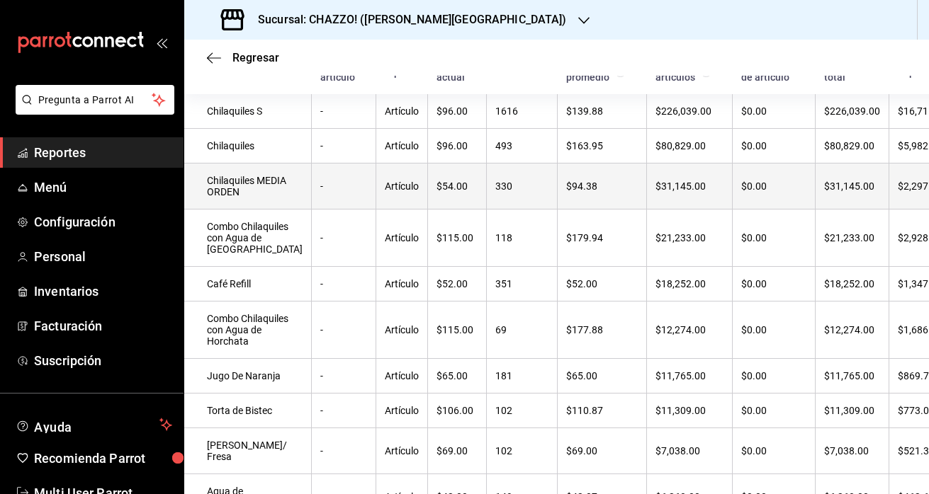
scroll to position [284, 0]
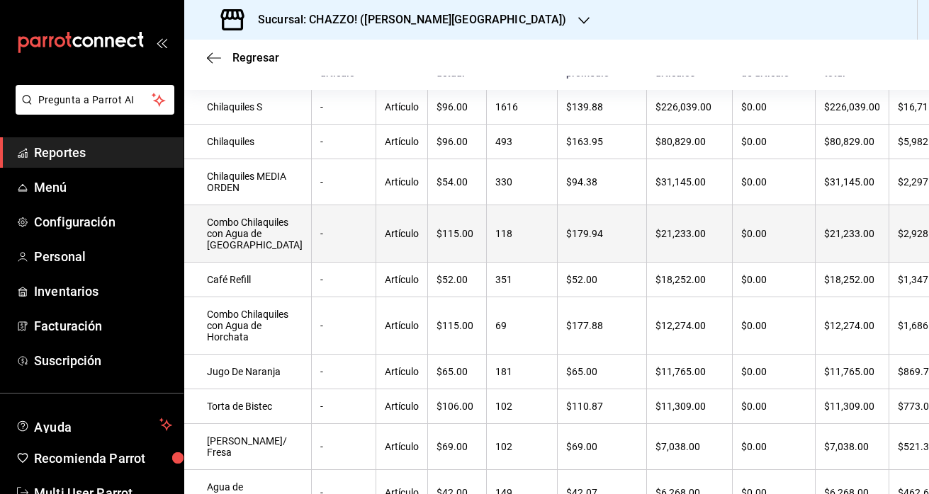
click at [228, 263] on td "Combo Chilaquiles con Agua de [GEOGRAPHIC_DATA]" at bounding box center [247, 233] width 127 height 57
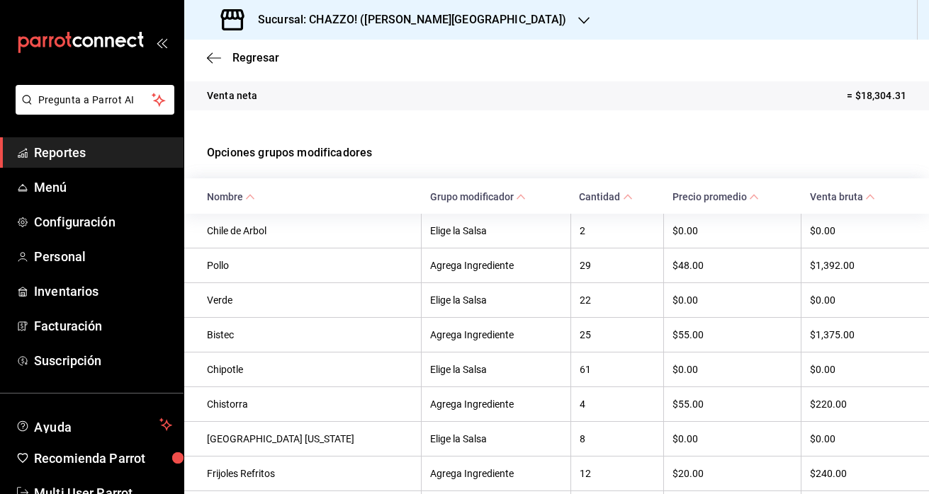
scroll to position [215, 0]
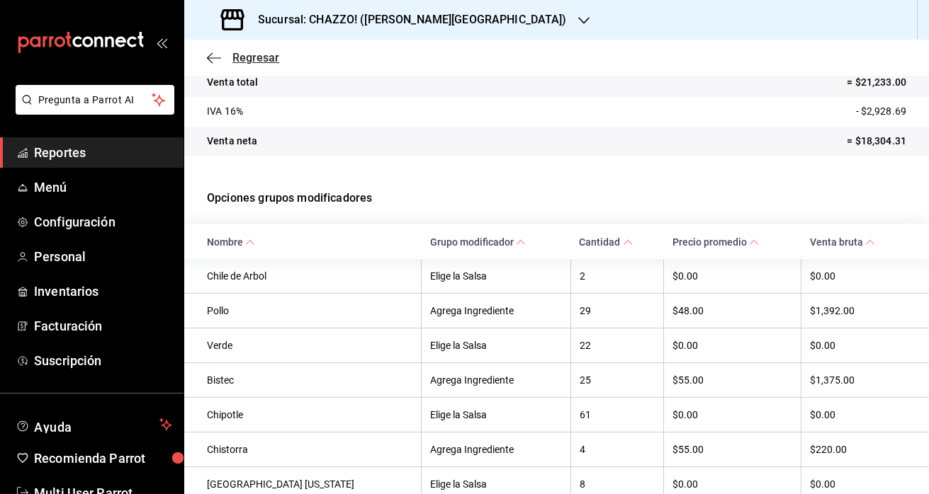
click at [212, 59] on icon "button" at bounding box center [214, 58] width 14 height 13
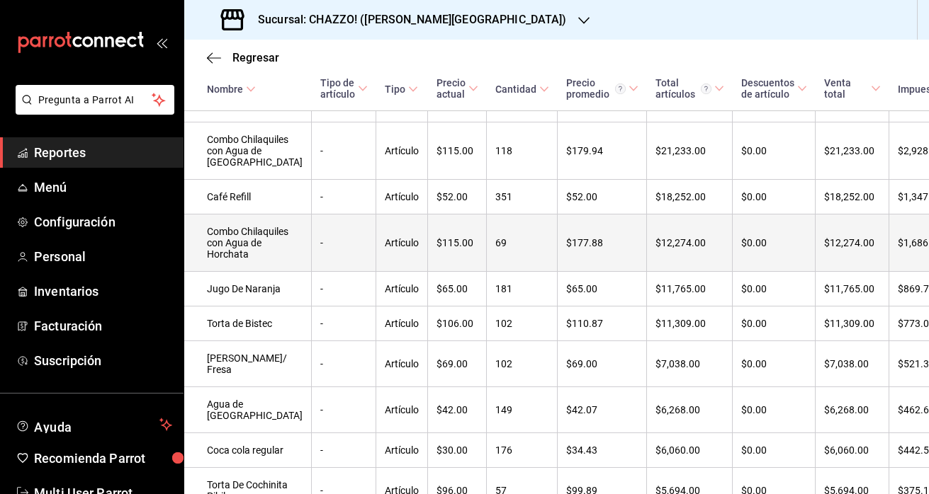
scroll to position [396, 0]
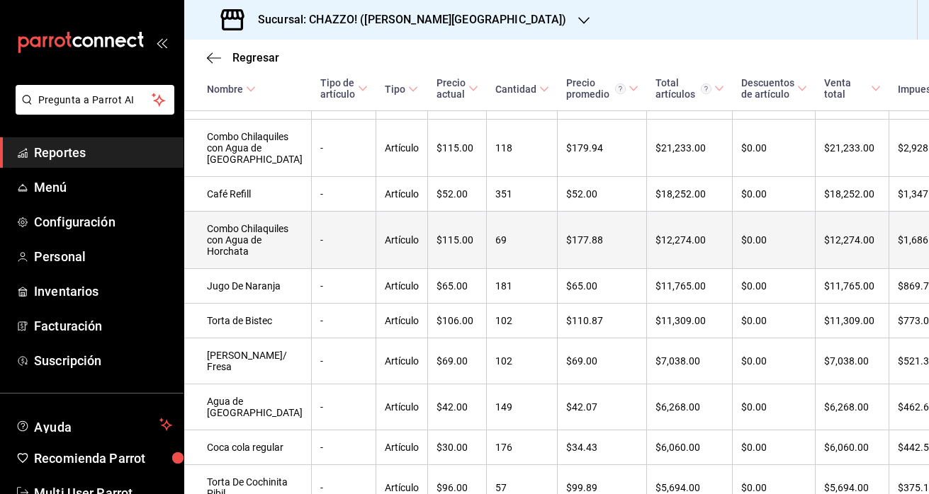
click at [232, 269] on td "Combo Chilaquiles con Agua de Horchata" at bounding box center [247, 240] width 127 height 57
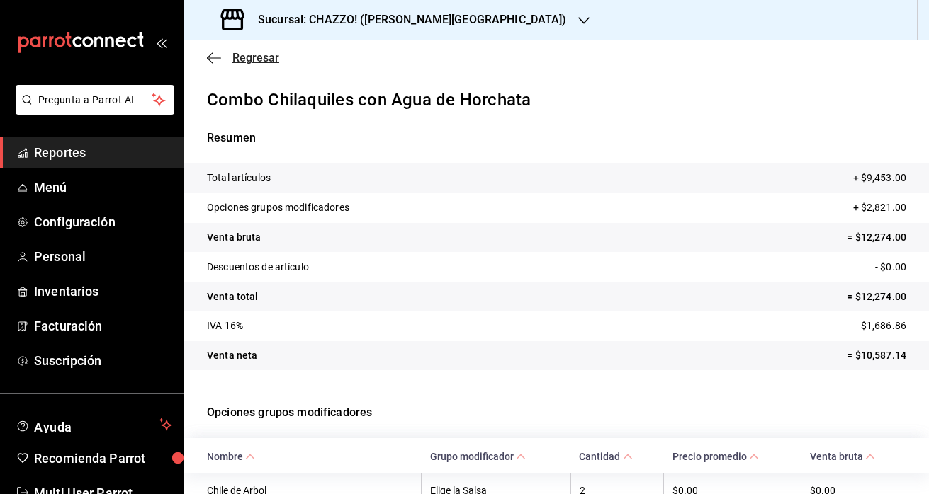
click at [210, 59] on icon "button" at bounding box center [214, 58] width 14 height 13
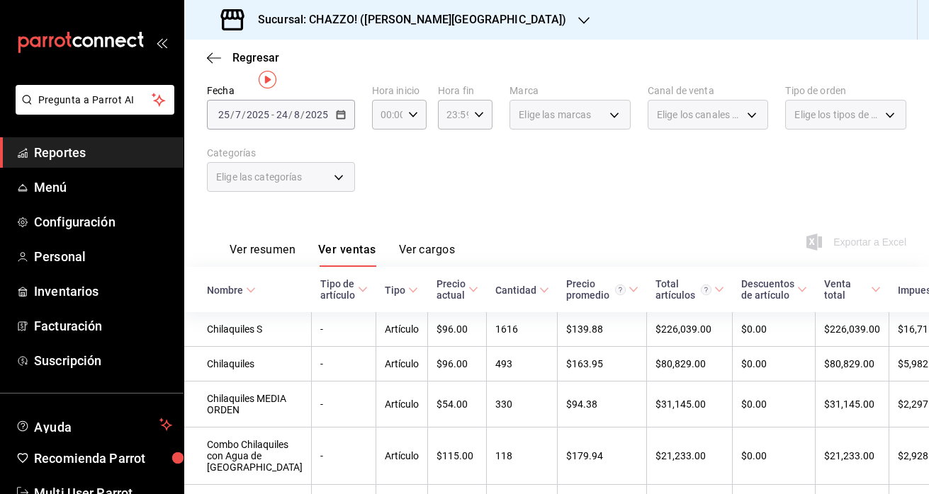
scroll to position [69, 0]
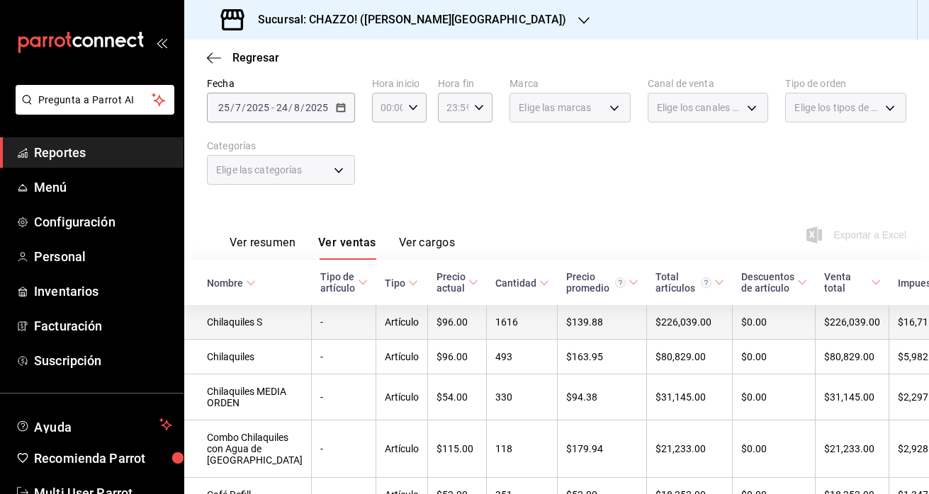
click at [234, 328] on td "Chilaquiles S" at bounding box center [247, 322] width 127 height 35
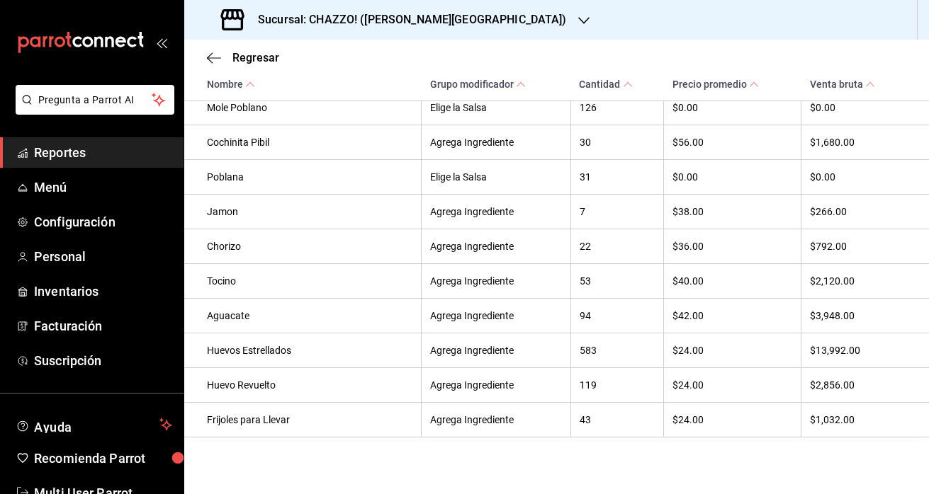
scroll to position [791, 0]
click at [214, 57] on icon "button" at bounding box center [214, 57] width 14 height 1
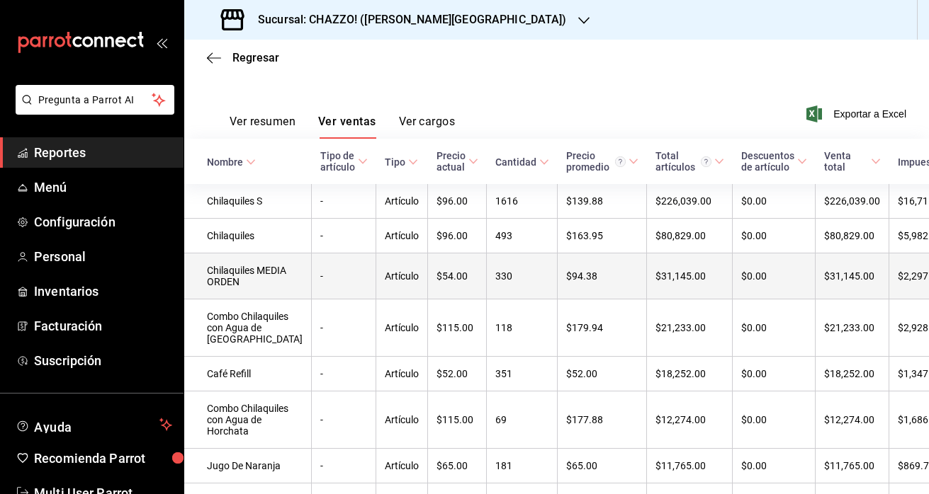
scroll to position [191, 0]
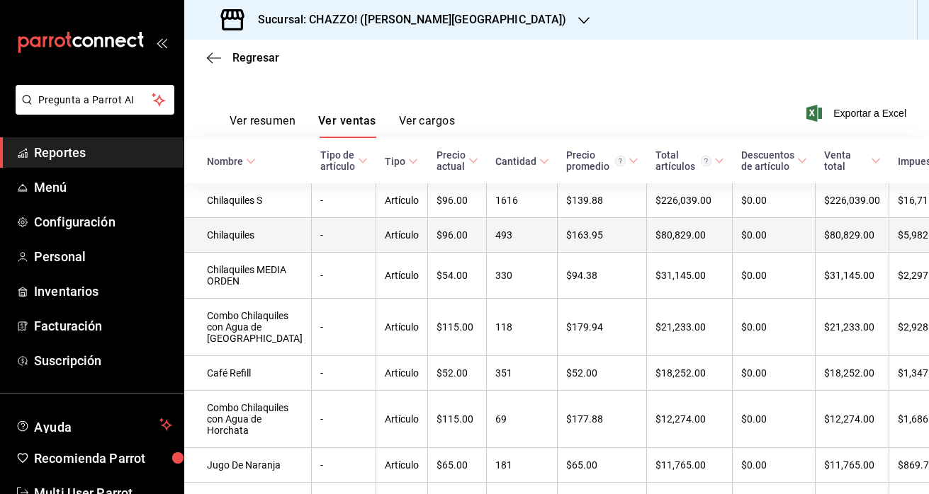
click at [227, 250] on td "Chilaquiles" at bounding box center [247, 235] width 127 height 35
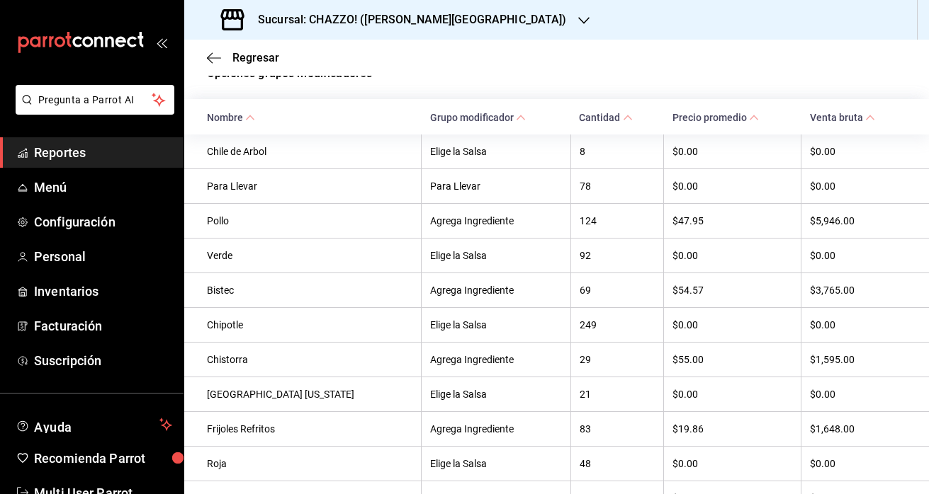
scroll to position [341, 0]
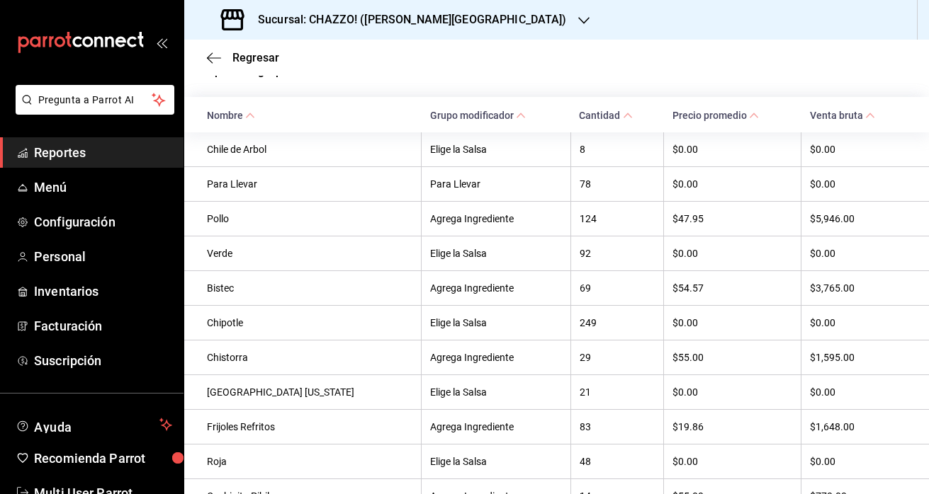
click at [235, 187] on th "Para Llevar" at bounding box center [302, 183] width 237 height 35
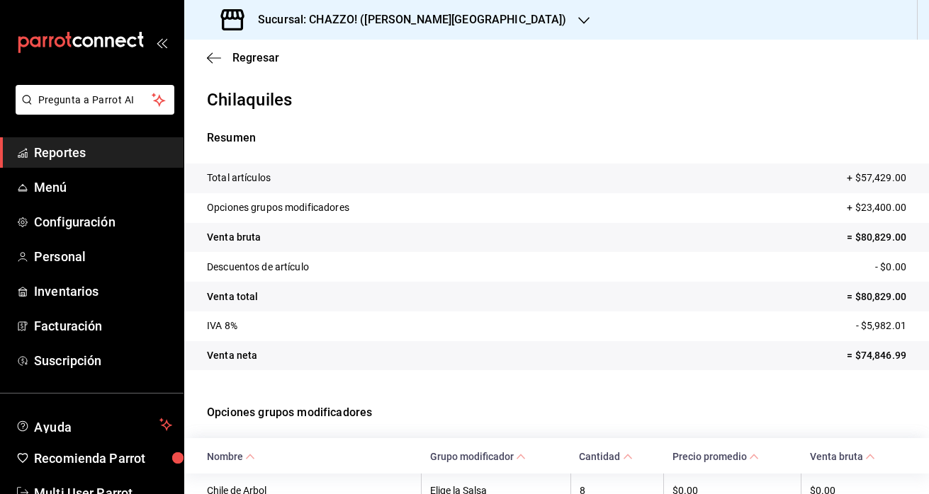
scroll to position [0, 0]
click at [212, 62] on icon "button" at bounding box center [210, 57] width 6 height 11
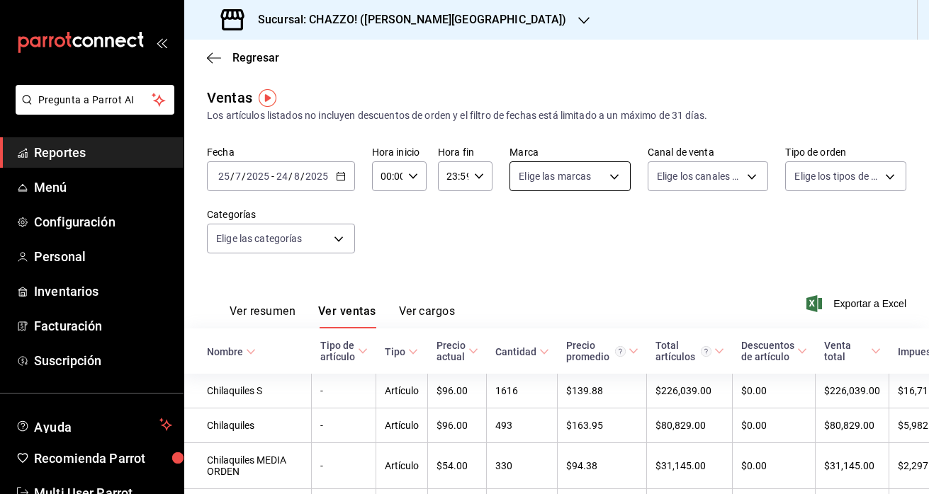
click at [607, 172] on body "Pregunta a Parrot AI Reportes Menú Configuración Personal Inventarios Facturaci…" at bounding box center [464, 247] width 929 height 494
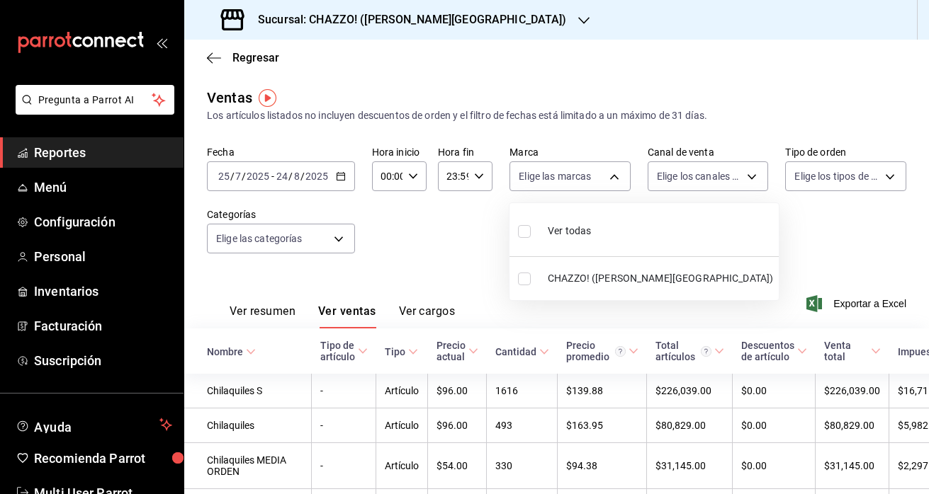
click at [713, 220] on div at bounding box center [464, 247] width 929 height 494
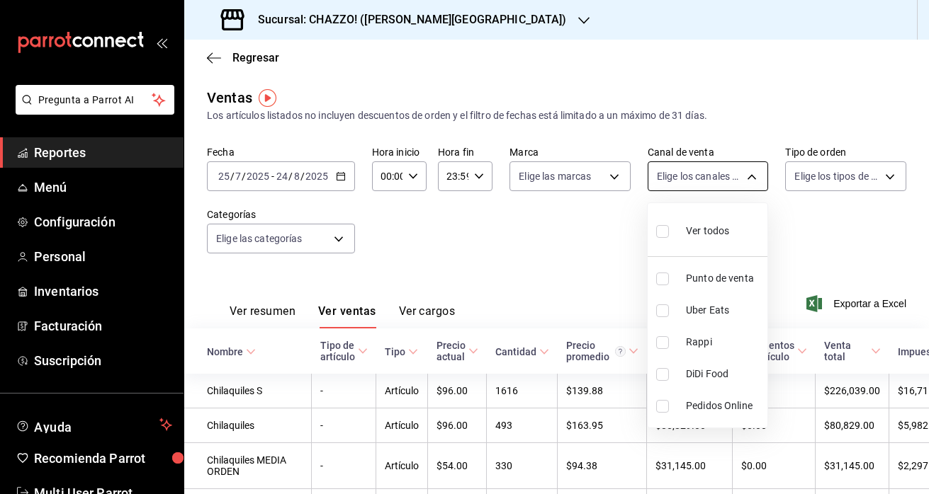
click at [708, 169] on body "Pregunta a Parrot AI Reportes Menú Configuración Personal Inventarios Facturaci…" at bounding box center [464, 247] width 929 height 494
click at [663, 306] on input "checkbox" at bounding box center [662, 311] width 13 height 13
checkbox input "true"
type input "UBER_EATS"
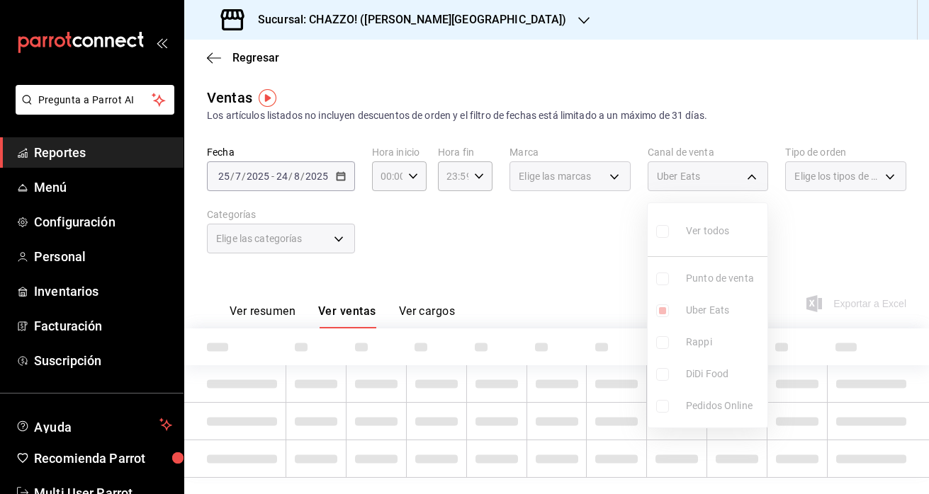
click at [578, 275] on div at bounding box center [464, 247] width 929 height 494
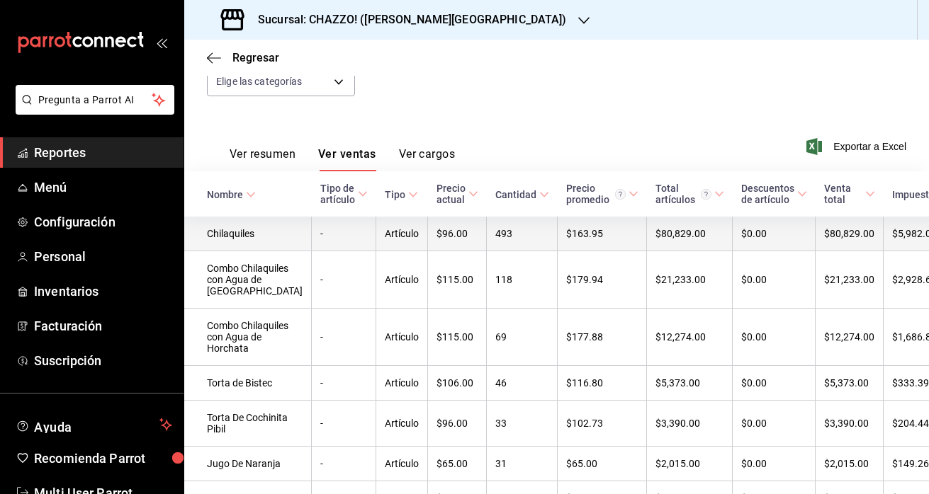
scroll to position [167, 0]
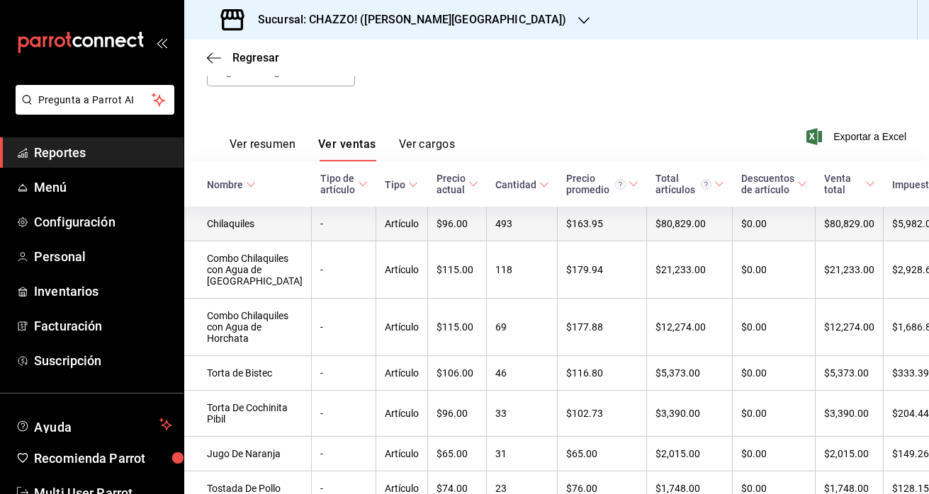
click at [245, 223] on td "Chilaquiles" at bounding box center [247, 224] width 127 height 35
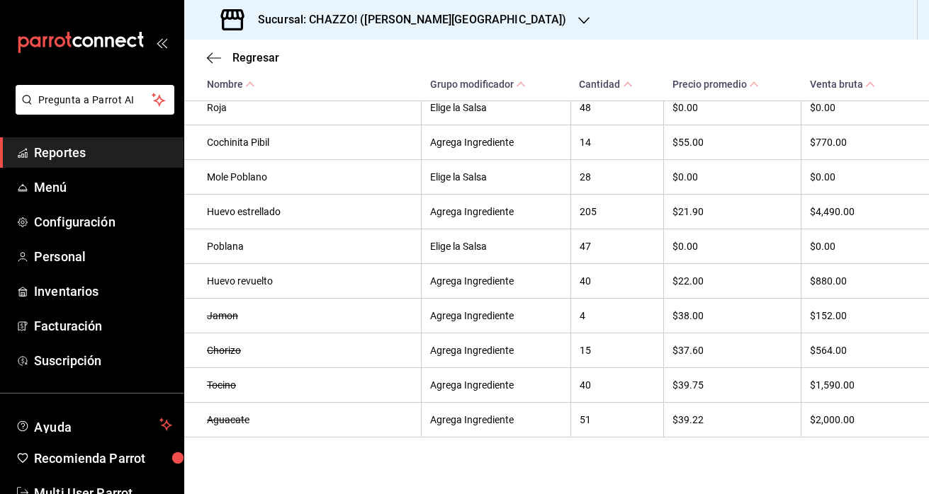
scroll to position [722, 0]
click at [212, 59] on icon "button" at bounding box center [214, 58] width 14 height 13
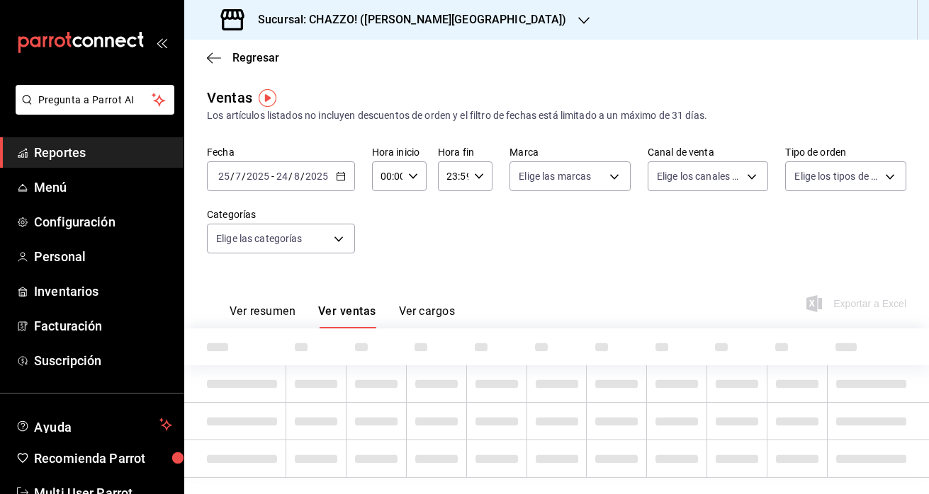
type input "UBER_EATS"
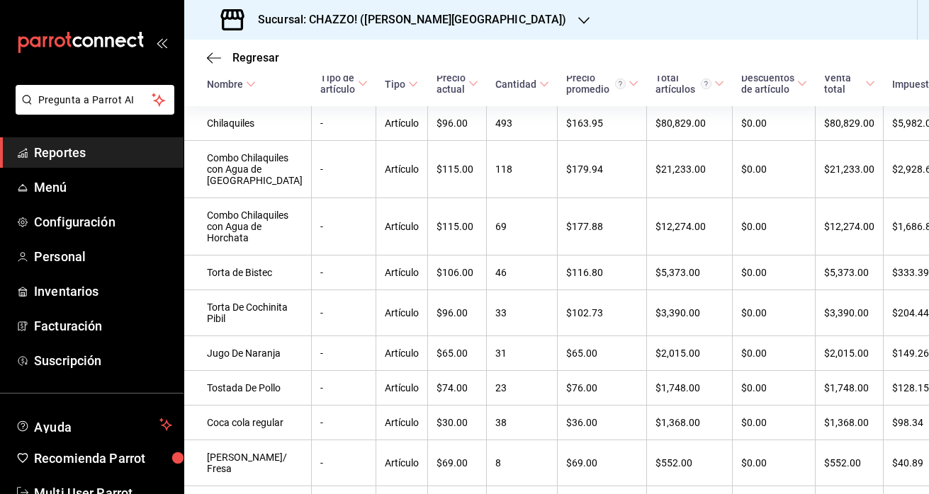
scroll to position [282, 0]
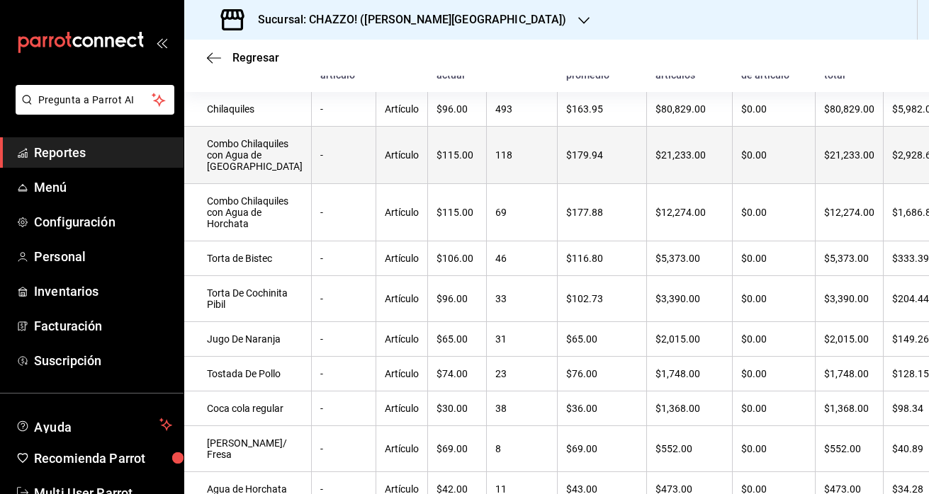
click at [216, 178] on td "Combo Chilaquiles con Agua de [GEOGRAPHIC_DATA]" at bounding box center [247, 155] width 127 height 57
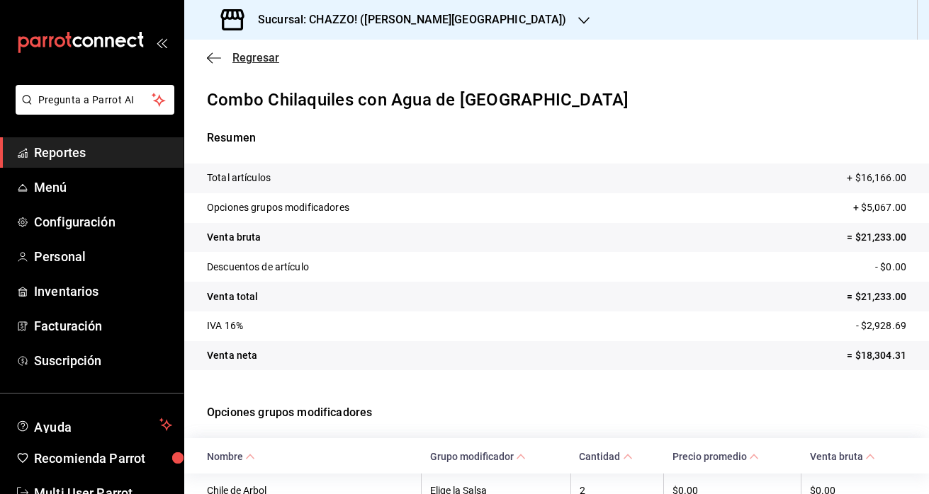
click at [212, 55] on icon "button" at bounding box center [214, 58] width 14 height 13
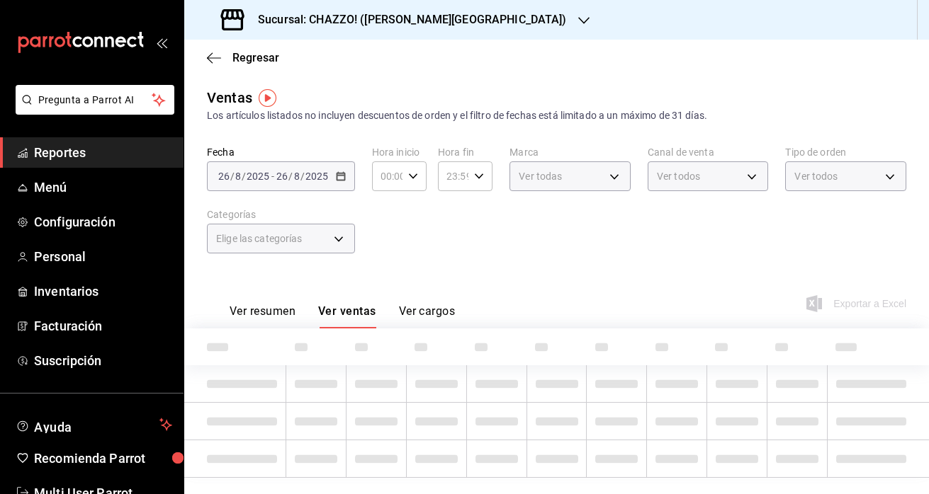
type input "UBER_EATS"
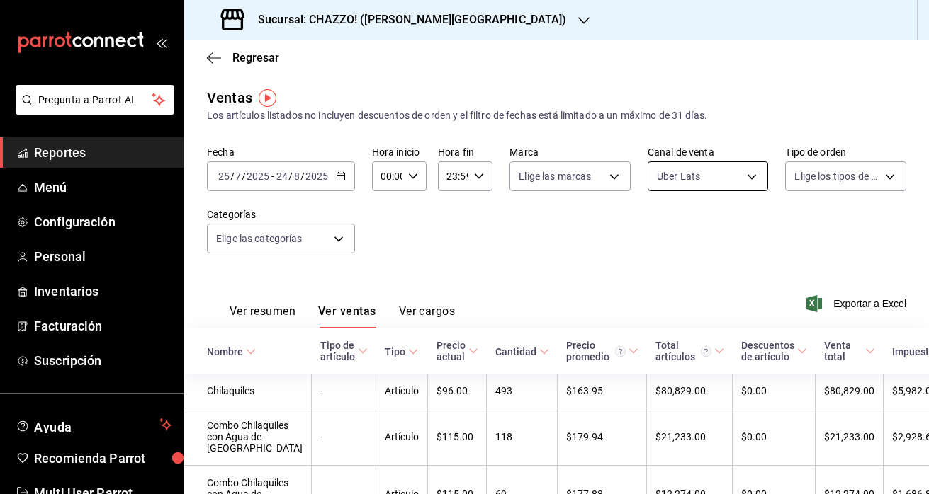
click at [725, 180] on body "Pregunta a Parrot AI Reportes Menú Configuración Personal Inventarios Facturaci…" at bounding box center [464, 247] width 929 height 494
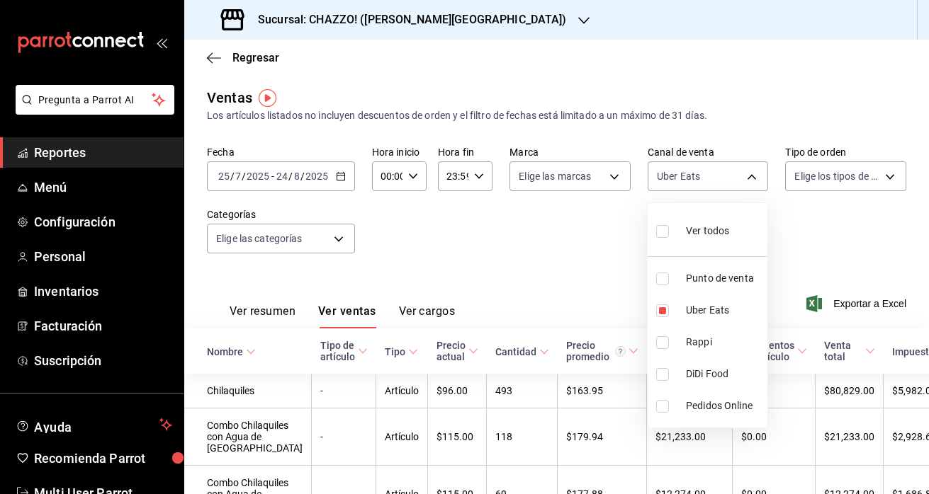
click at [659, 229] on input "checkbox" at bounding box center [662, 231] width 13 height 13
checkbox input "true"
type input "PARROT,UBER_EATS,RAPPI,DIDI_FOOD,ONLINE"
checkbox input "true"
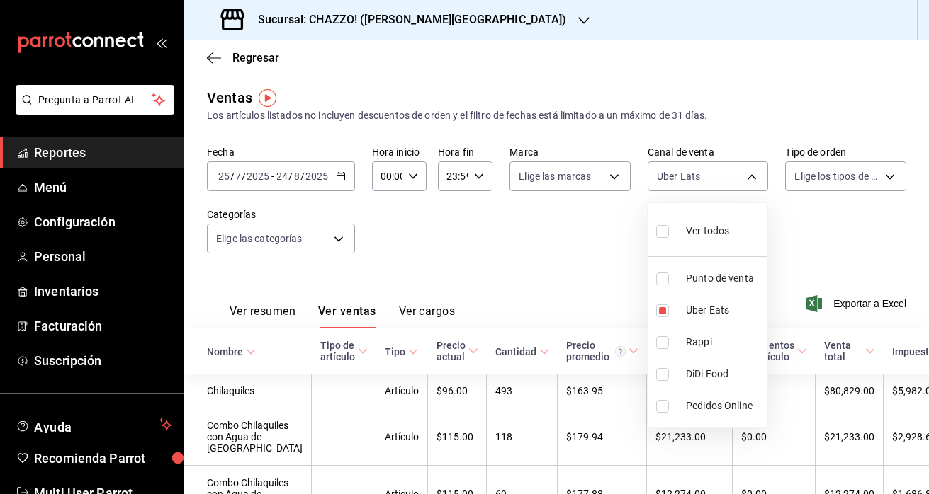
checkbox input "true"
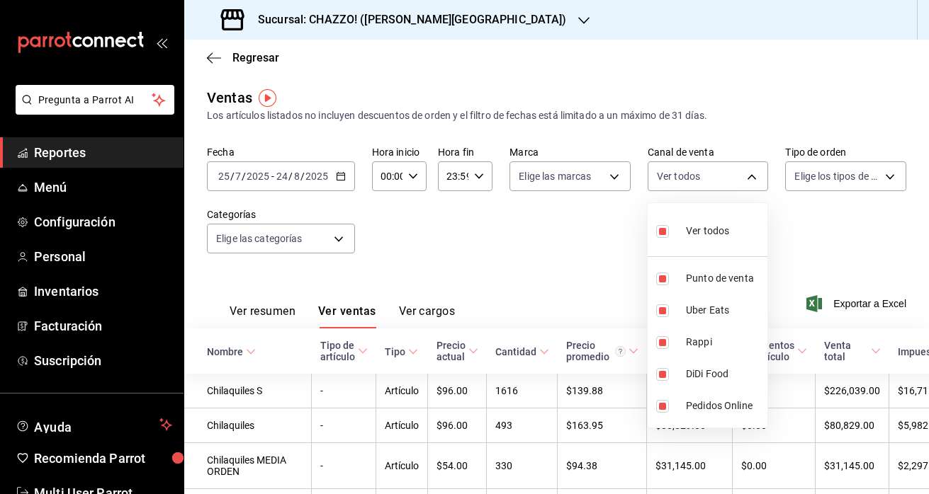
click at [543, 262] on div at bounding box center [464, 247] width 929 height 494
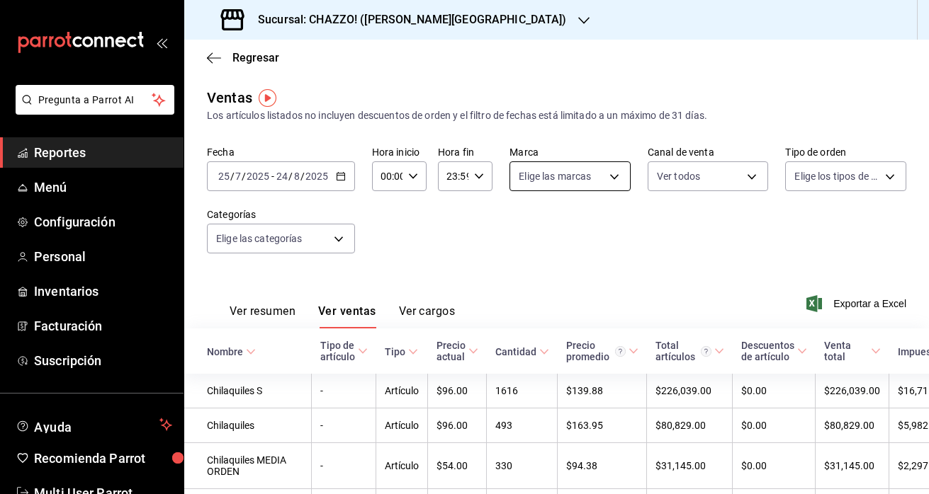
click at [578, 178] on body "Pregunta a Parrot AI Reportes Menú Configuración Personal Inventarios Facturaci…" at bounding box center [464, 247] width 929 height 494
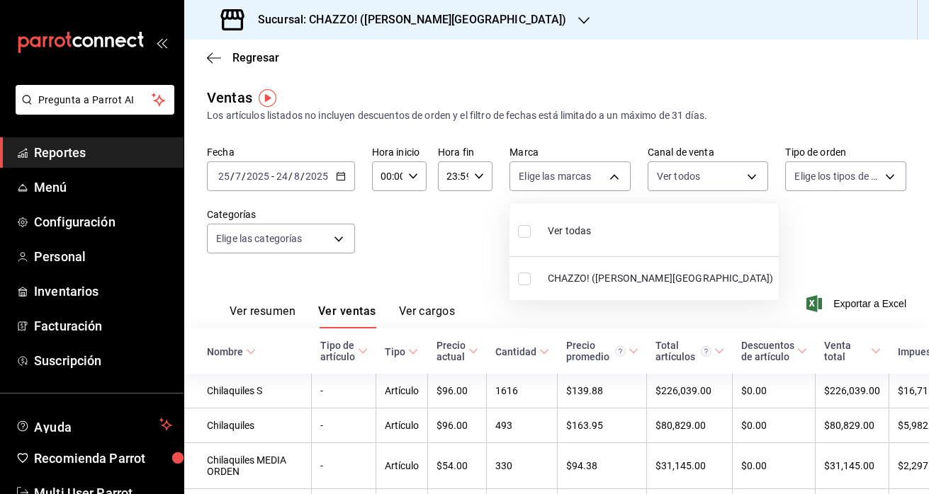
click at [523, 231] on input "checkbox" at bounding box center [524, 231] width 13 height 13
checkbox input "true"
type input "18b5359f-9f5c-4234-994c-d7c87baf7efd"
checkbox input "true"
click at [432, 249] on div at bounding box center [464, 247] width 929 height 494
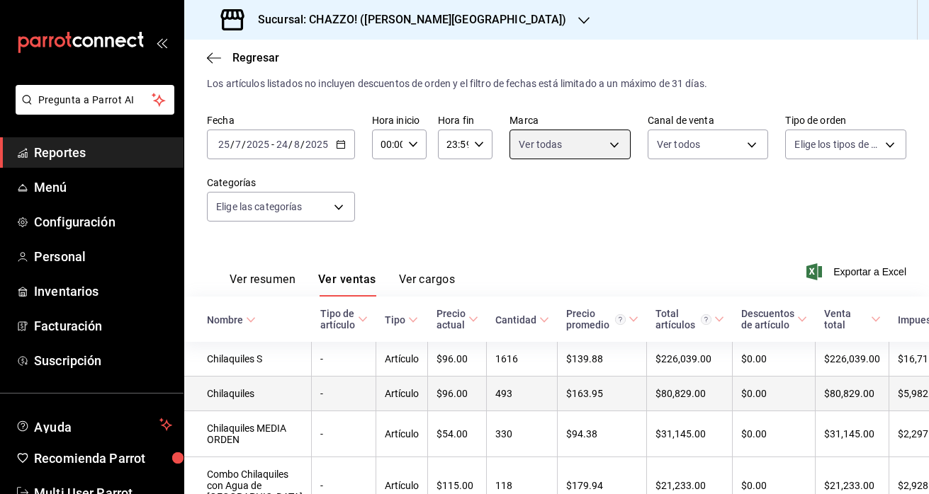
scroll to position [32, 0]
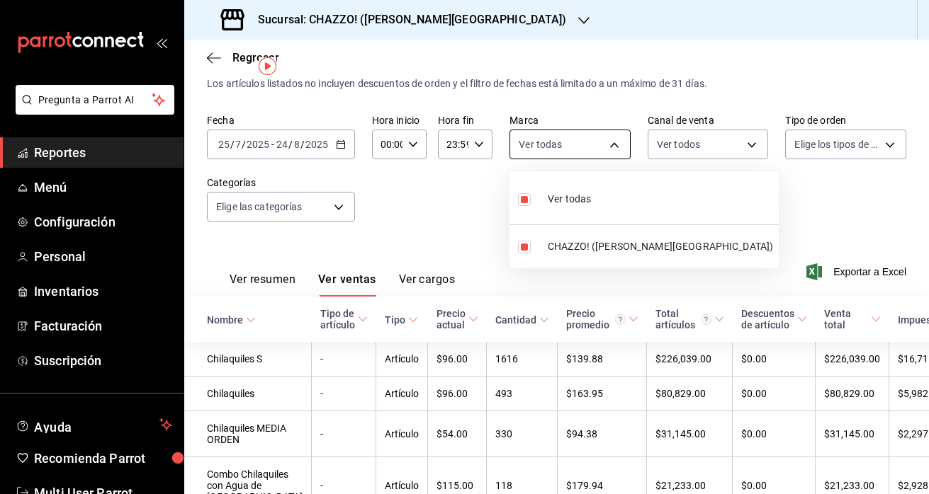
click at [591, 144] on body "Pregunta a Parrot AI Reportes Menú Configuración Personal Inventarios Facturaci…" at bounding box center [464, 247] width 929 height 494
click at [528, 199] on input "checkbox" at bounding box center [524, 199] width 13 height 13
checkbox input "false"
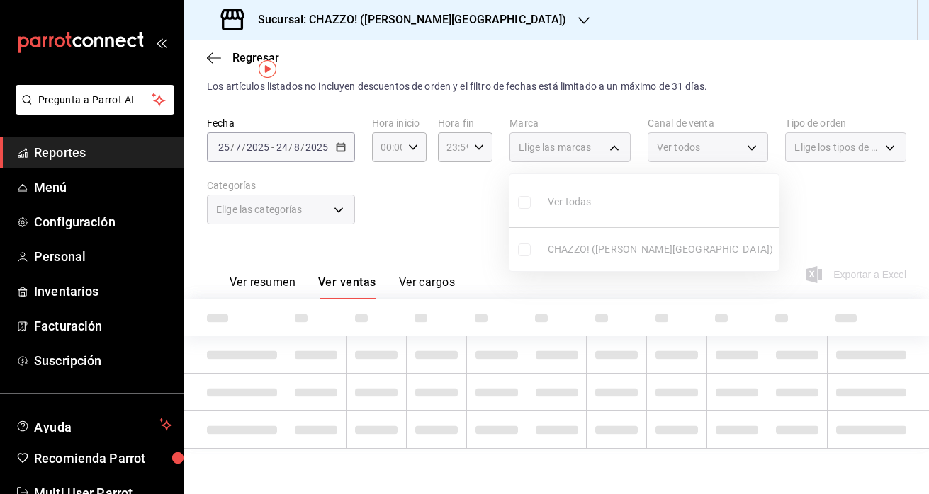
scroll to position [29, 0]
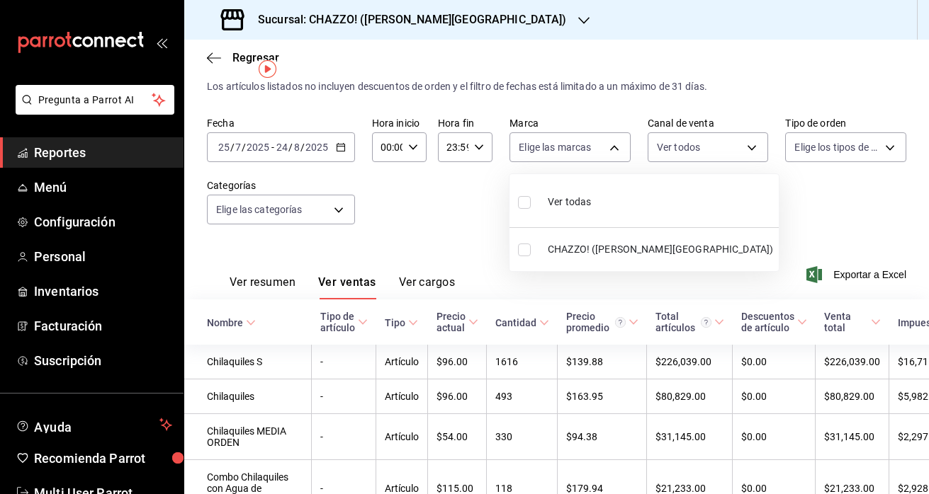
click at [424, 235] on div at bounding box center [464, 247] width 929 height 494
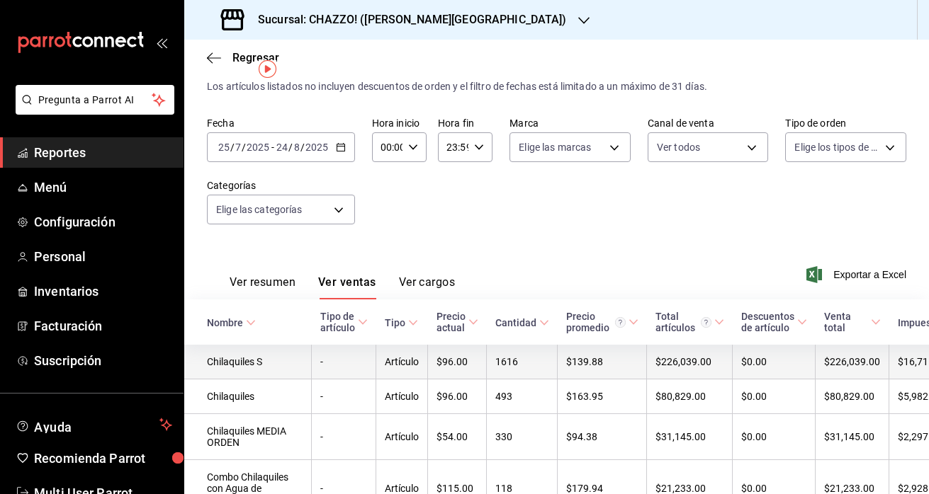
click at [220, 365] on td "Chilaquiles S" at bounding box center [247, 362] width 127 height 35
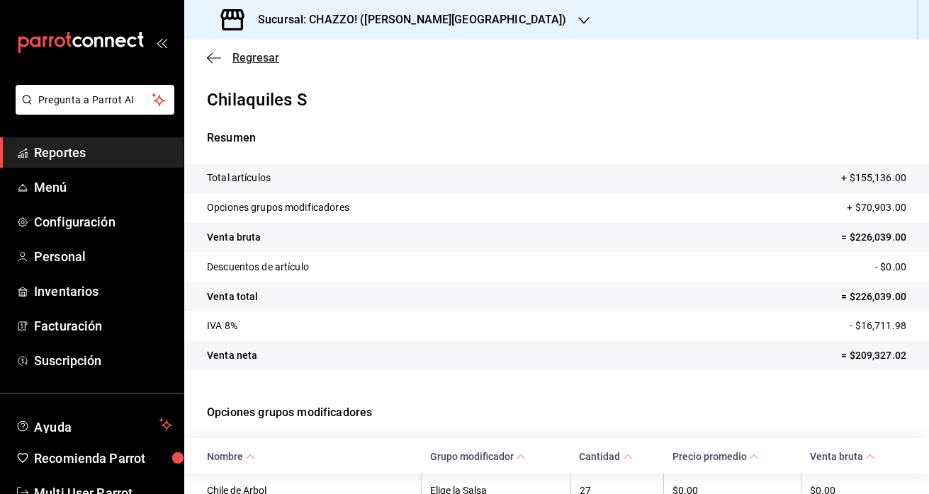
click at [212, 57] on icon "button" at bounding box center [214, 57] width 14 height 1
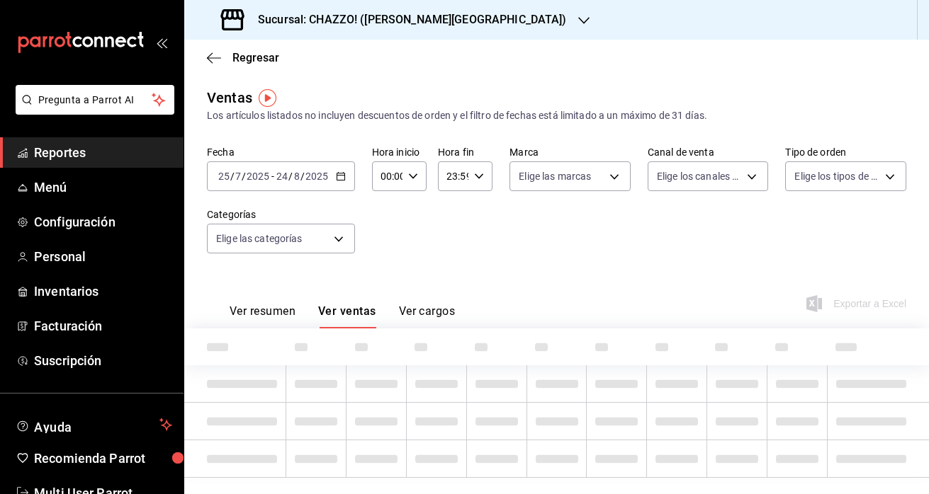
type input "PARROT,UBER_EATS,RAPPI,DIDI_FOOD,ONLINE"
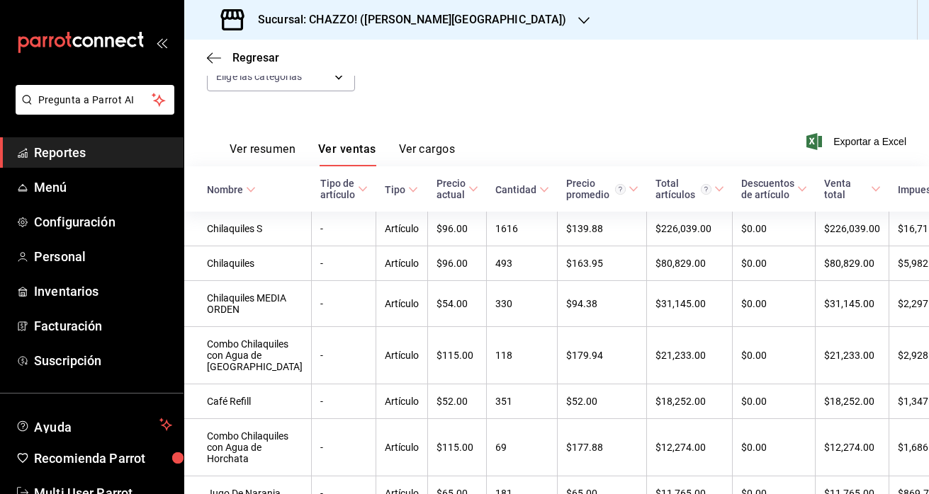
scroll to position [191, 0]
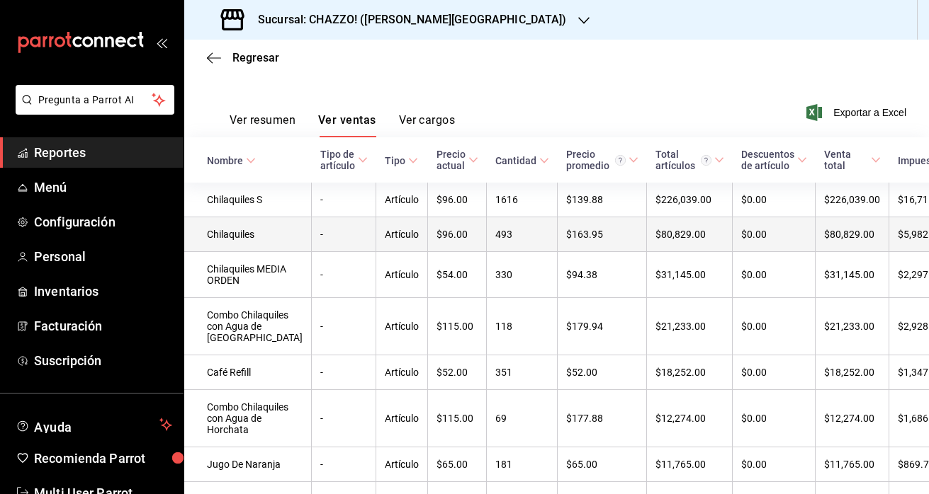
click at [228, 247] on td "Chilaquiles" at bounding box center [247, 234] width 127 height 35
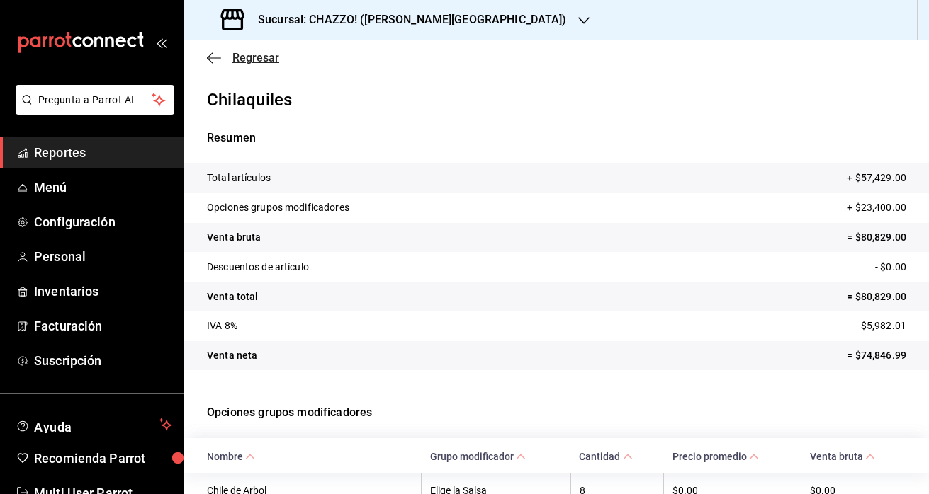
click at [210, 57] on icon "button" at bounding box center [214, 57] width 14 height 1
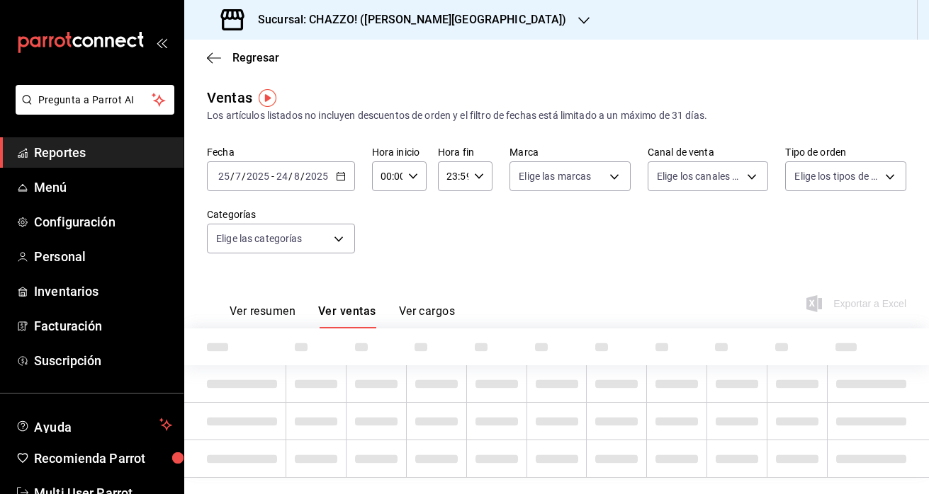
type input "PARROT,UBER_EATS,RAPPI,DIDI_FOOD,ONLINE"
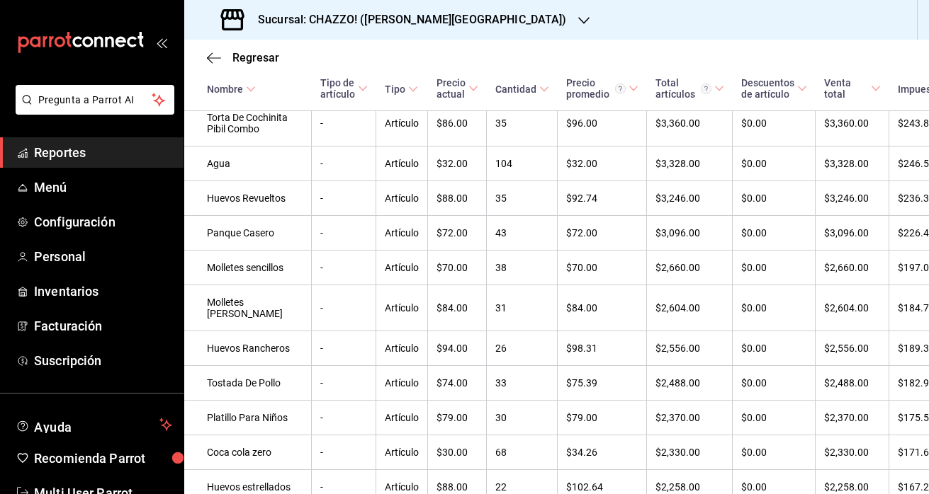
scroll to position [911, 1]
click at [226, 101] on td "Ingrediente Extra" at bounding box center [246, 83] width 127 height 35
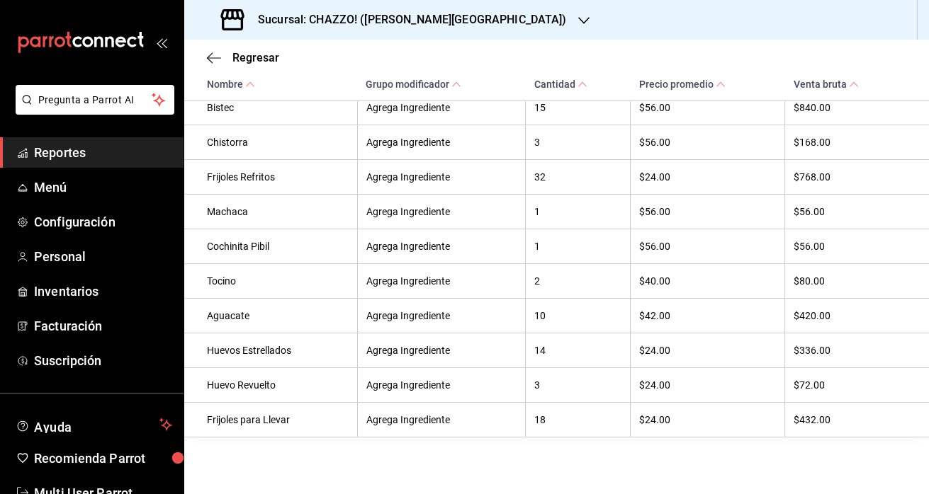
scroll to position [444, 0]
click at [209, 59] on icon "button" at bounding box center [214, 58] width 14 height 13
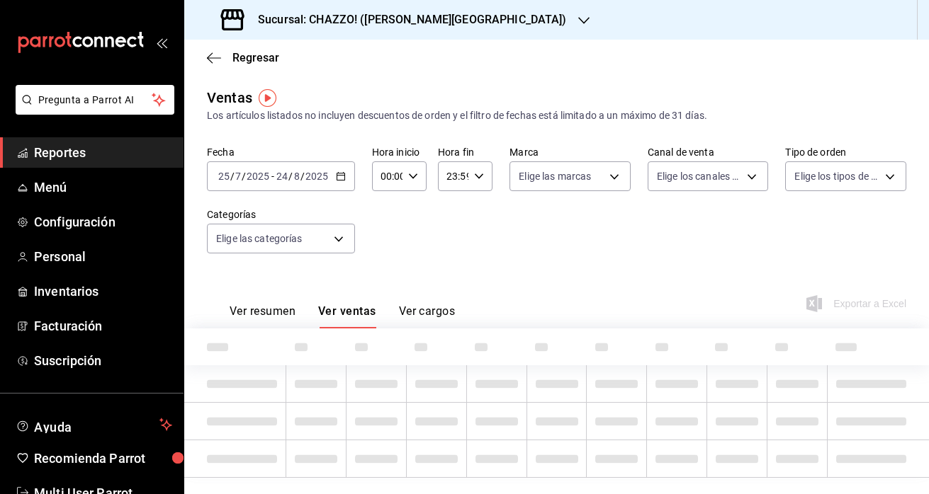
type input "PARROT,UBER_EATS,RAPPI,DIDI_FOOD,ONLINE"
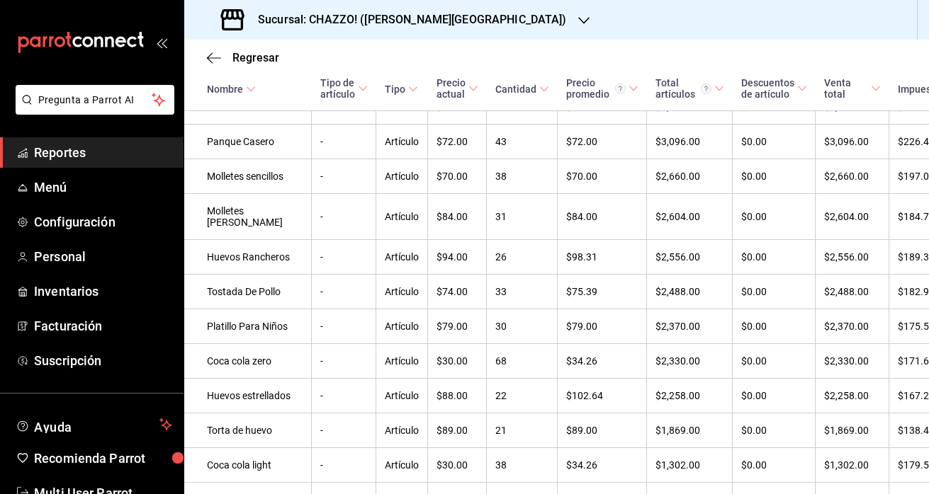
scroll to position [1005, 1]
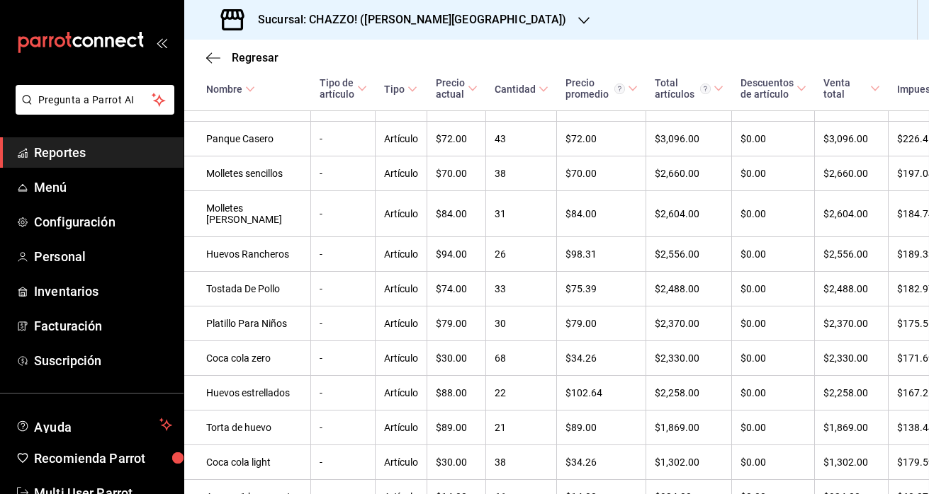
click at [229, 52] on td "Torta De Cochinita Pibil Combo" at bounding box center [246, 29] width 127 height 46
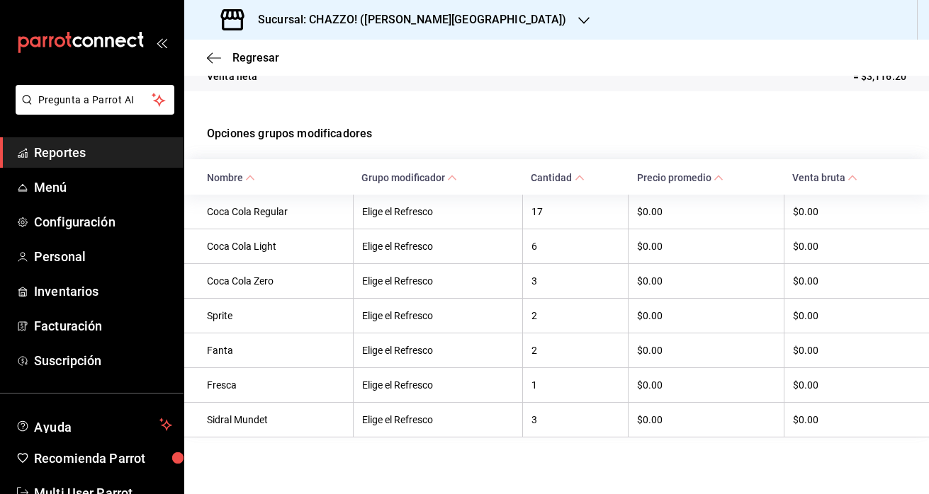
scroll to position [279, 0]
click at [212, 55] on icon "button" at bounding box center [214, 58] width 14 height 13
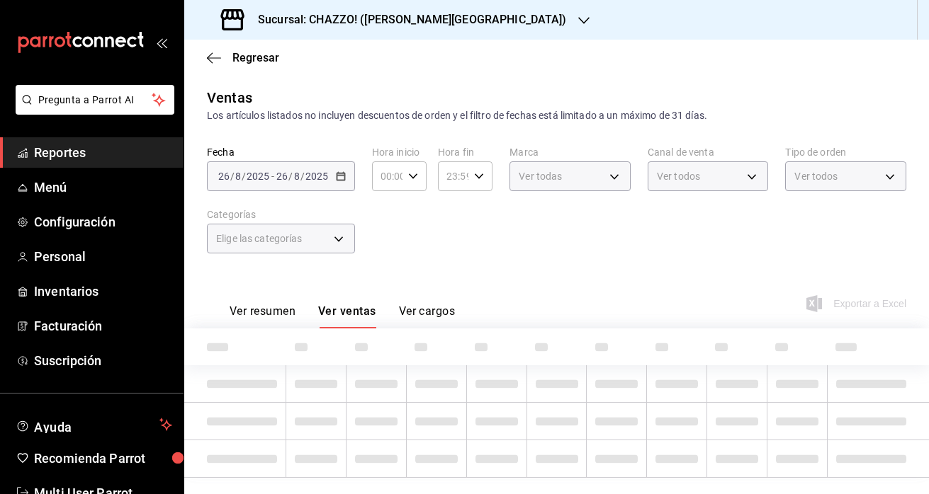
type input "PARROT,UBER_EATS,RAPPI,DIDI_FOOD,ONLINE"
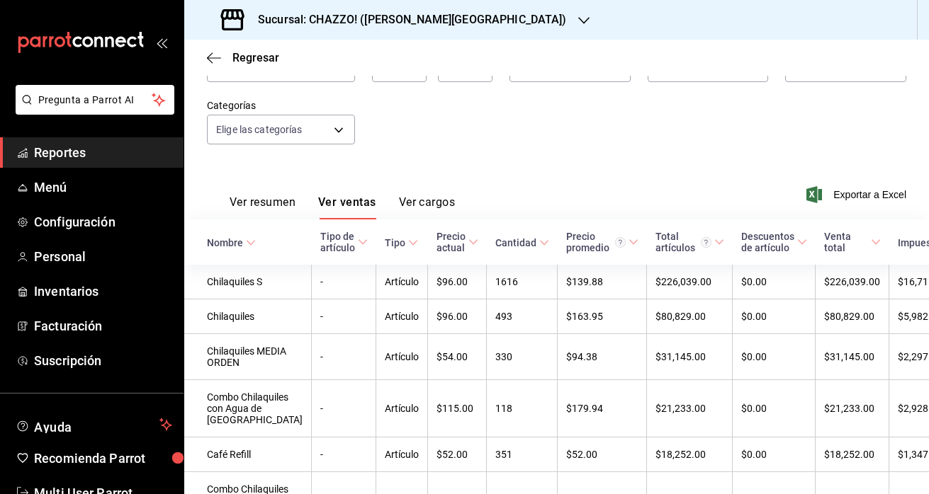
scroll to position [154, 0]
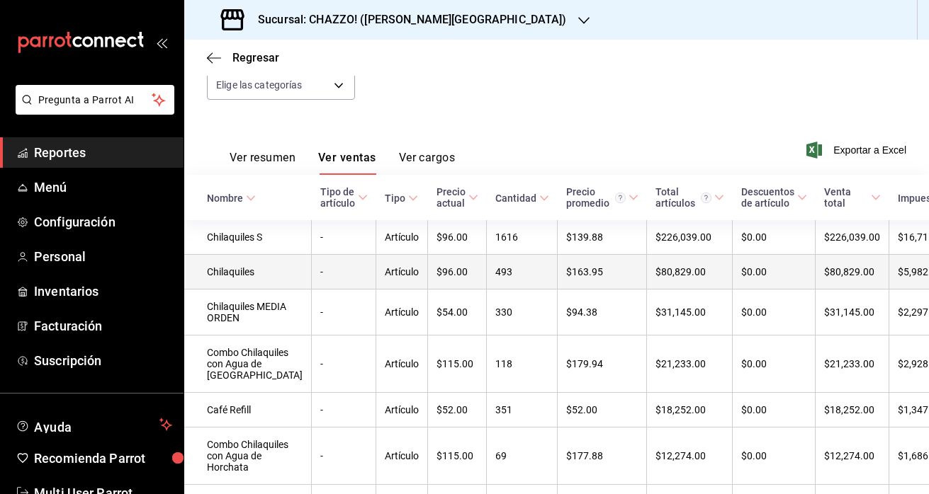
click at [234, 285] on td "Chilaquiles" at bounding box center [247, 272] width 127 height 35
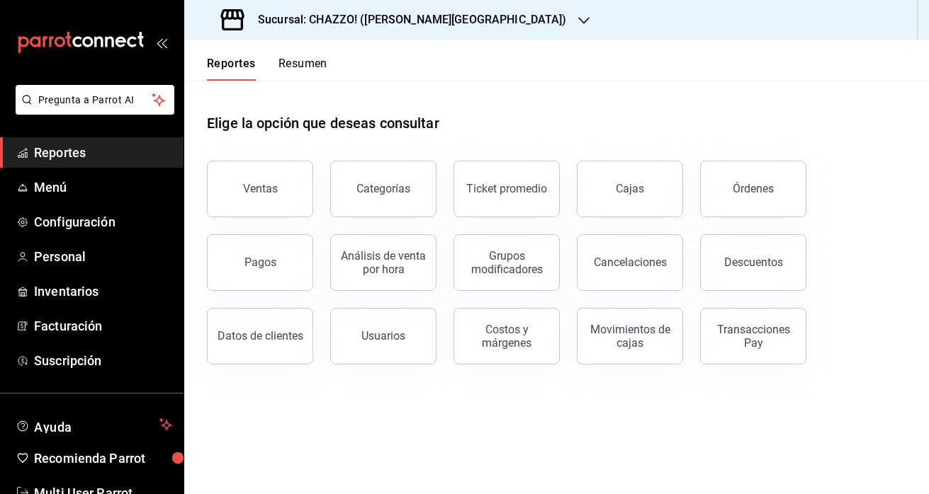
click at [305, 65] on button "Resumen" at bounding box center [302, 69] width 49 height 24
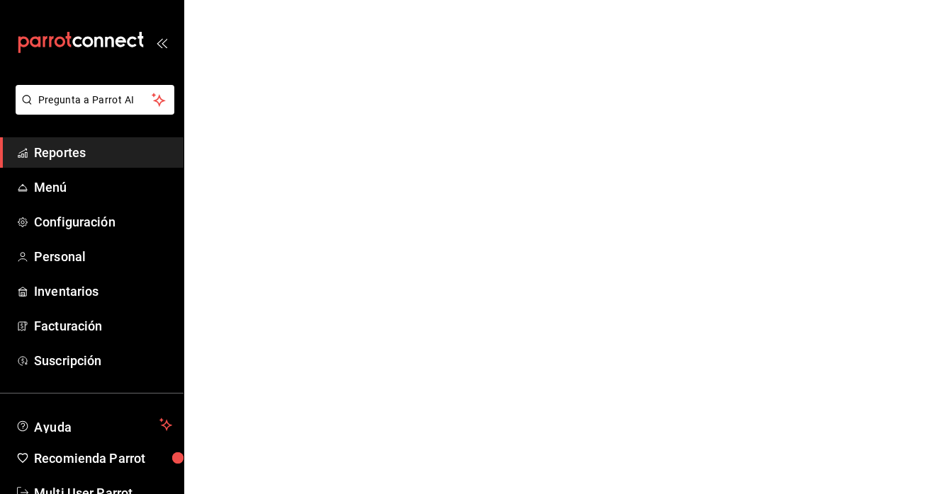
click at [305, 0] on html "Pregunta a Parrot AI Reportes Menú Configuración Personal Inventarios Facturaci…" at bounding box center [464, 0] width 929 height 0
